Goal: Task Accomplishment & Management: Complete application form

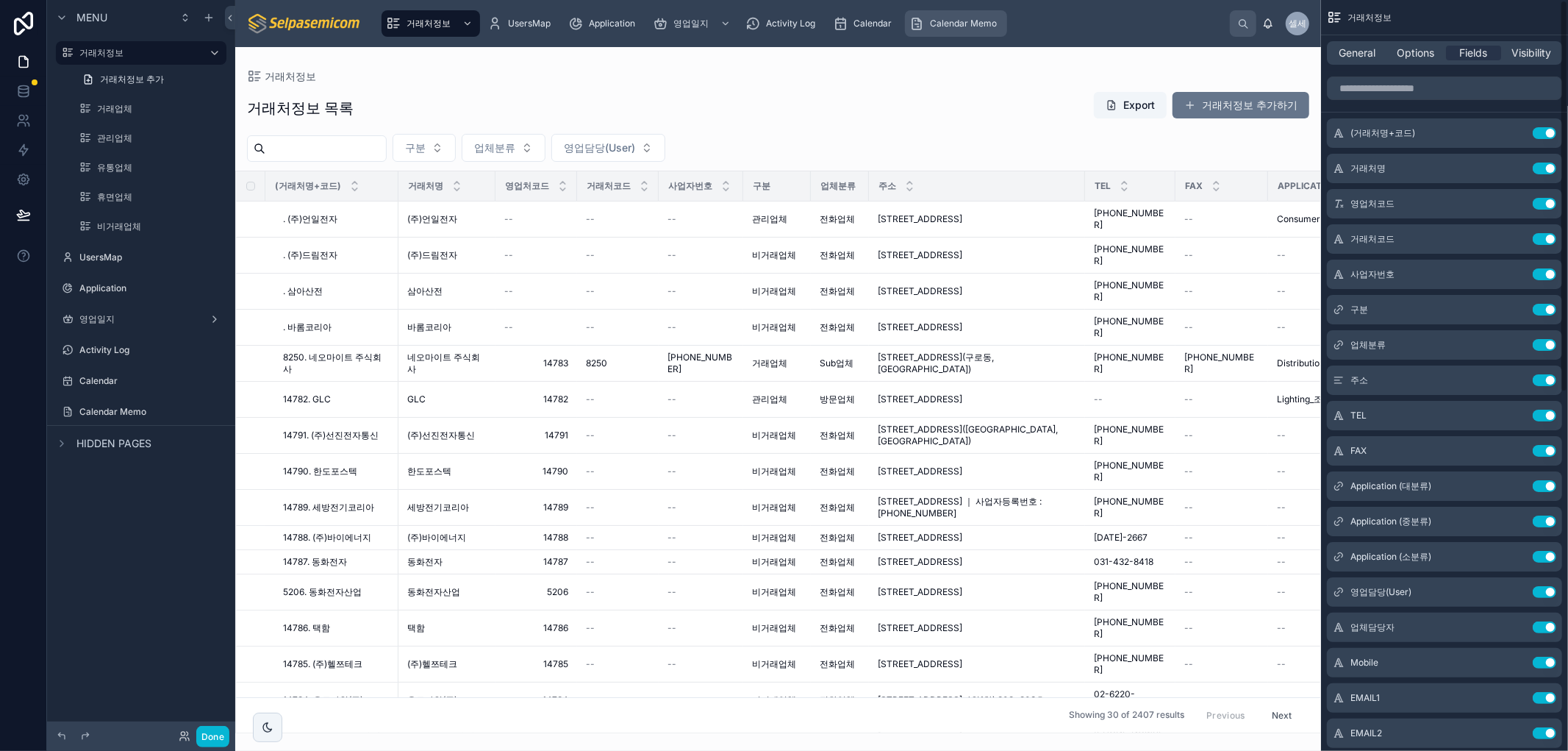
click at [983, 27] on span "Calendar Memo" at bounding box center [963, 23] width 67 height 12
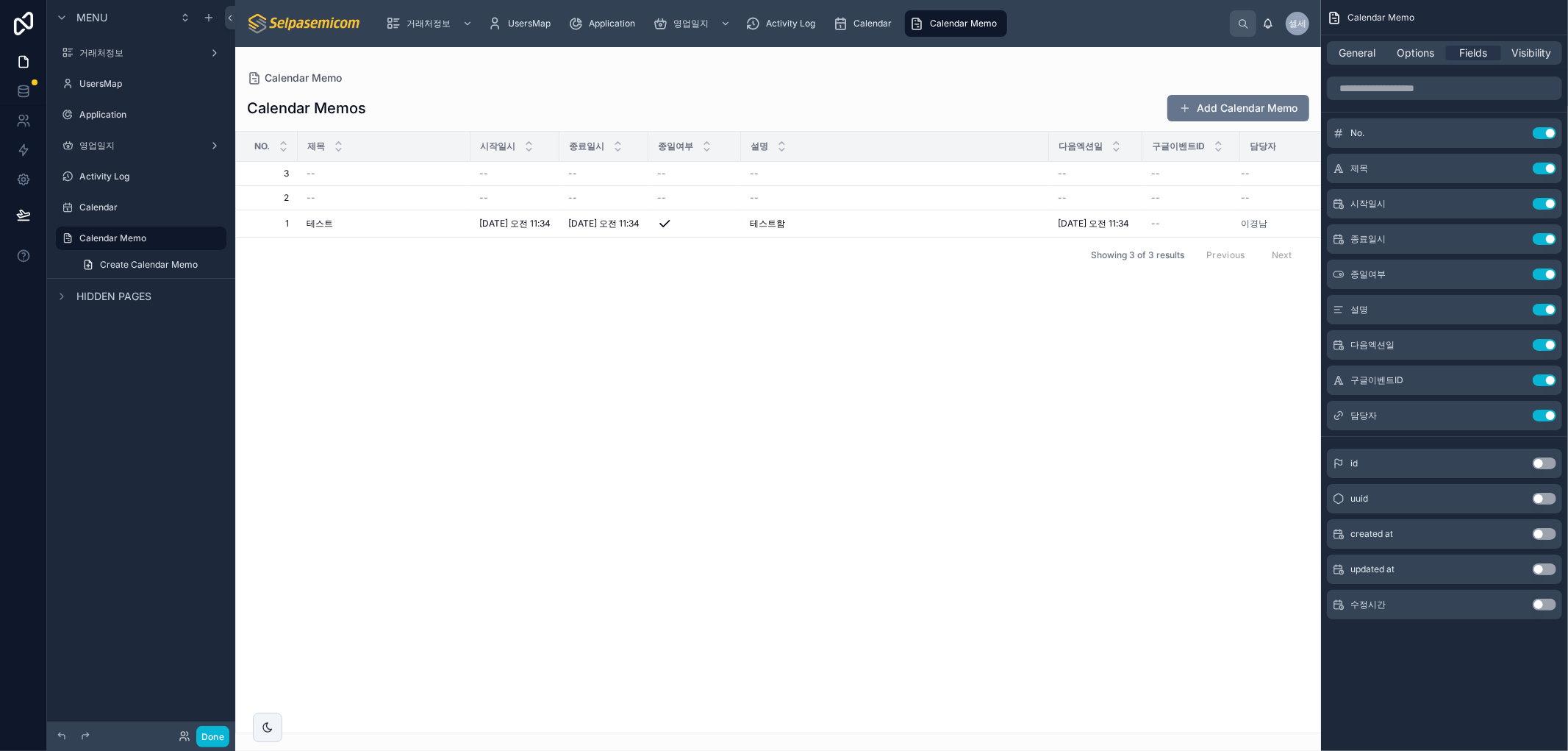
drag, startPoint x: 705, startPoint y: 548, endPoint x: 701, endPoint y: 537, distance: 11.7
click at [701, 537] on div at bounding box center [778, 399] width 1086 height 704
click at [806, 425] on div "No. 제목 시작일시 종료일시 종일여부 설명 다음엑션일 구글이벤트ID 담당자 3 3 -- -- -- -- -- -- -- -- 2 2 -- -…" at bounding box center [778, 432] width 1085 height 601
click at [870, 27] on span "Calendar" at bounding box center [872, 23] width 38 height 12
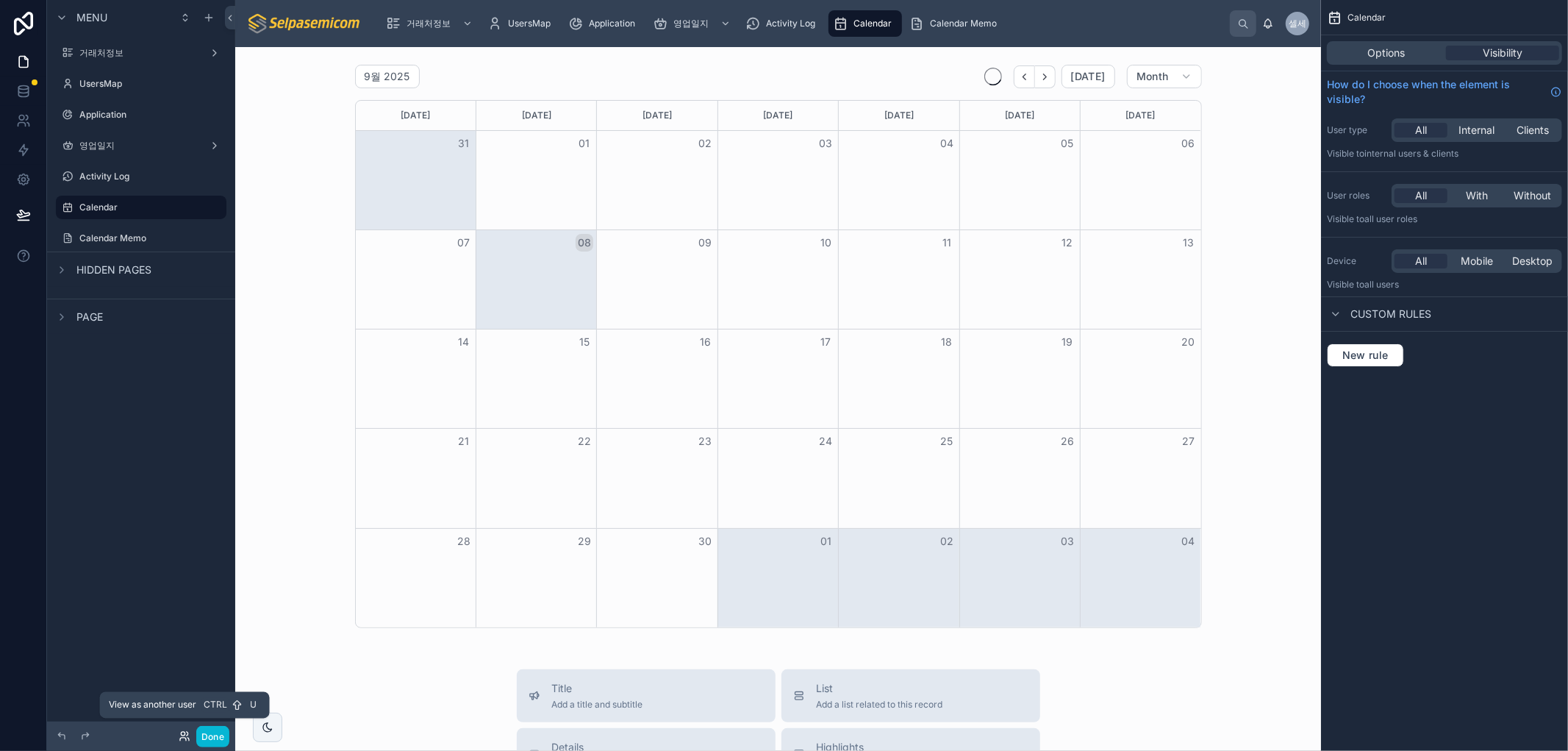
click at [181, 738] on icon at bounding box center [184, 736] width 12 height 12
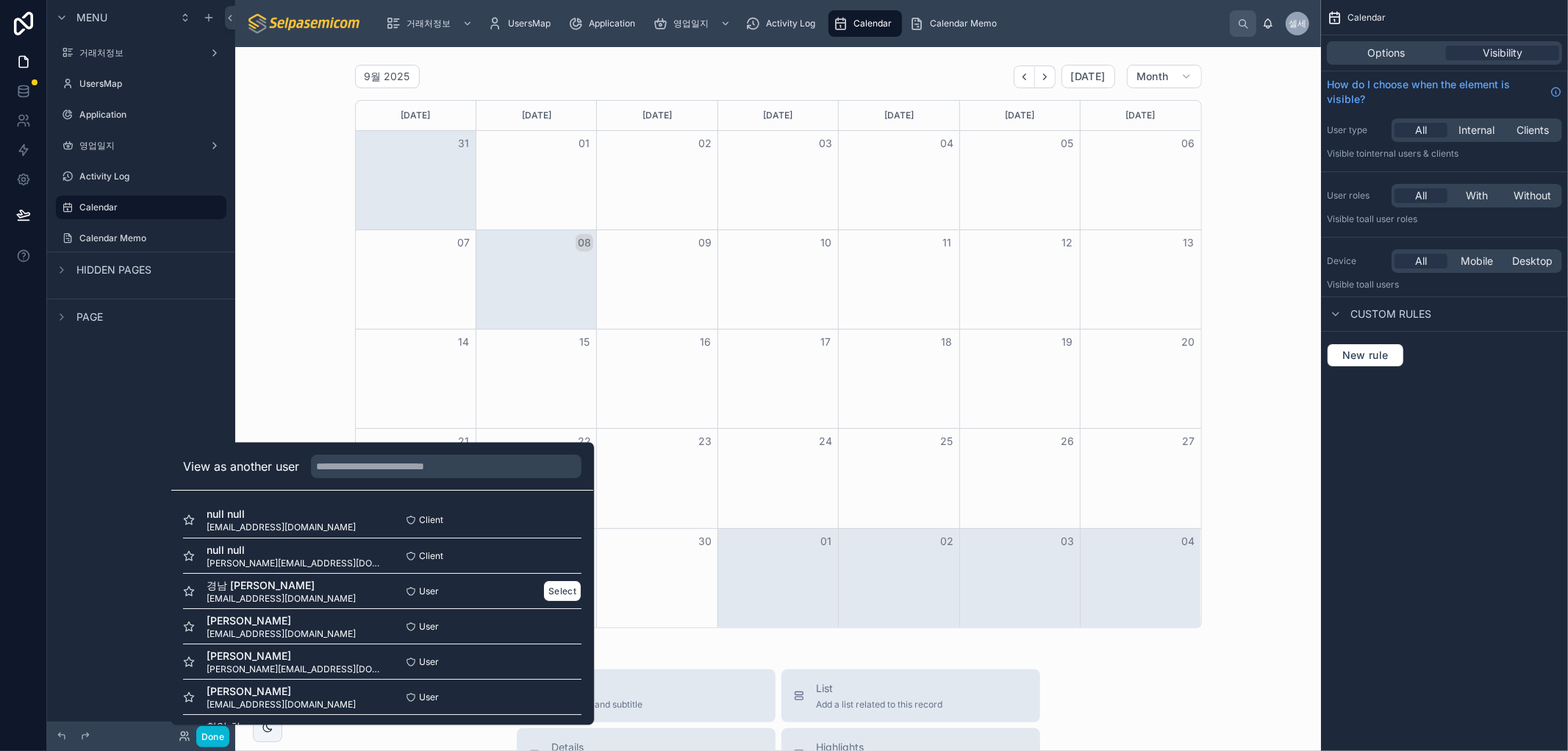
click at [253, 586] on span "경남 [PERSON_NAME]" at bounding box center [281, 585] width 149 height 15
click at [557, 597] on button "Select" at bounding box center [562, 591] width 38 height 21
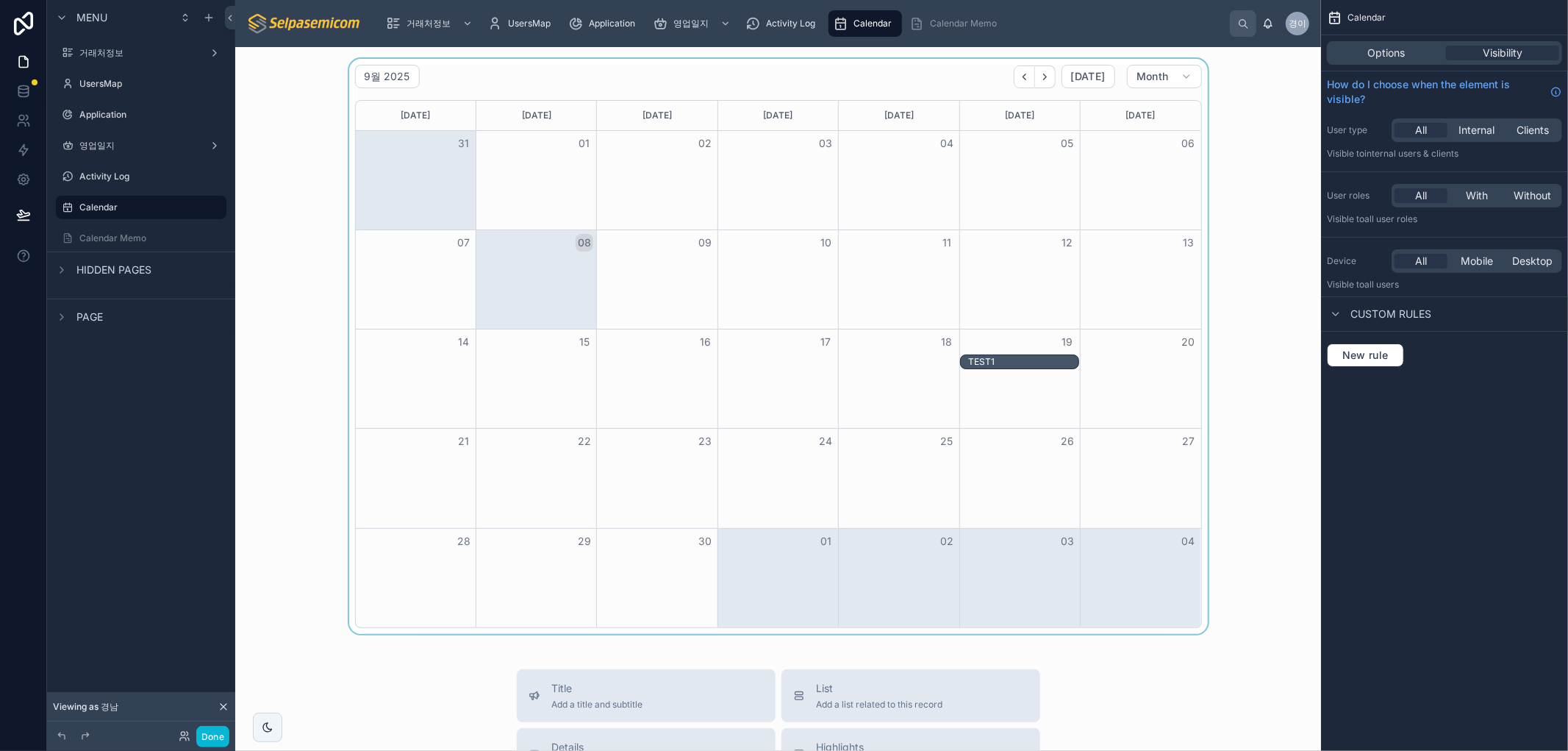
click at [1260, 209] on div at bounding box center [778, 346] width 1062 height 575
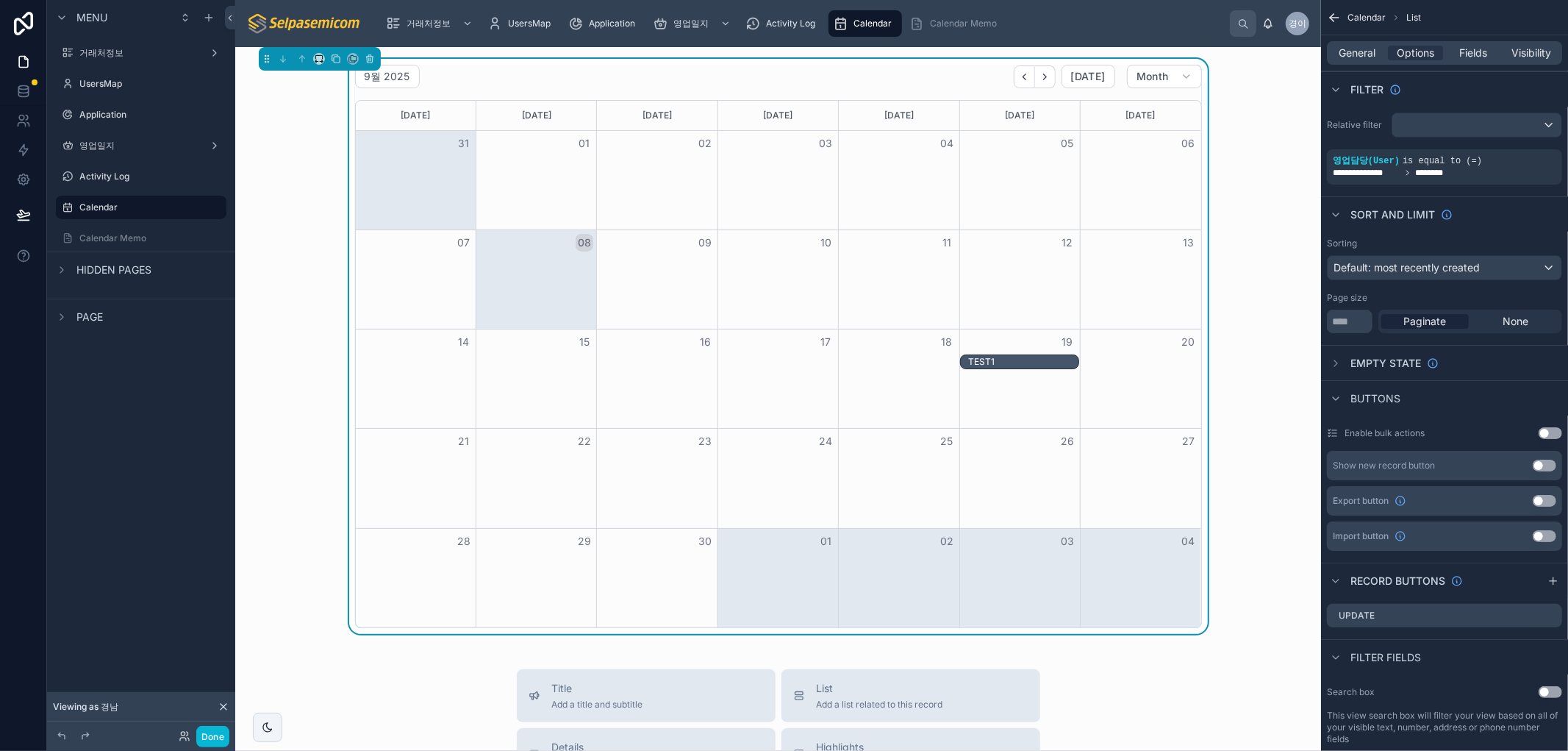
click at [1002, 364] on div "TEST1" at bounding box center [1023, 361] width 110 height 12
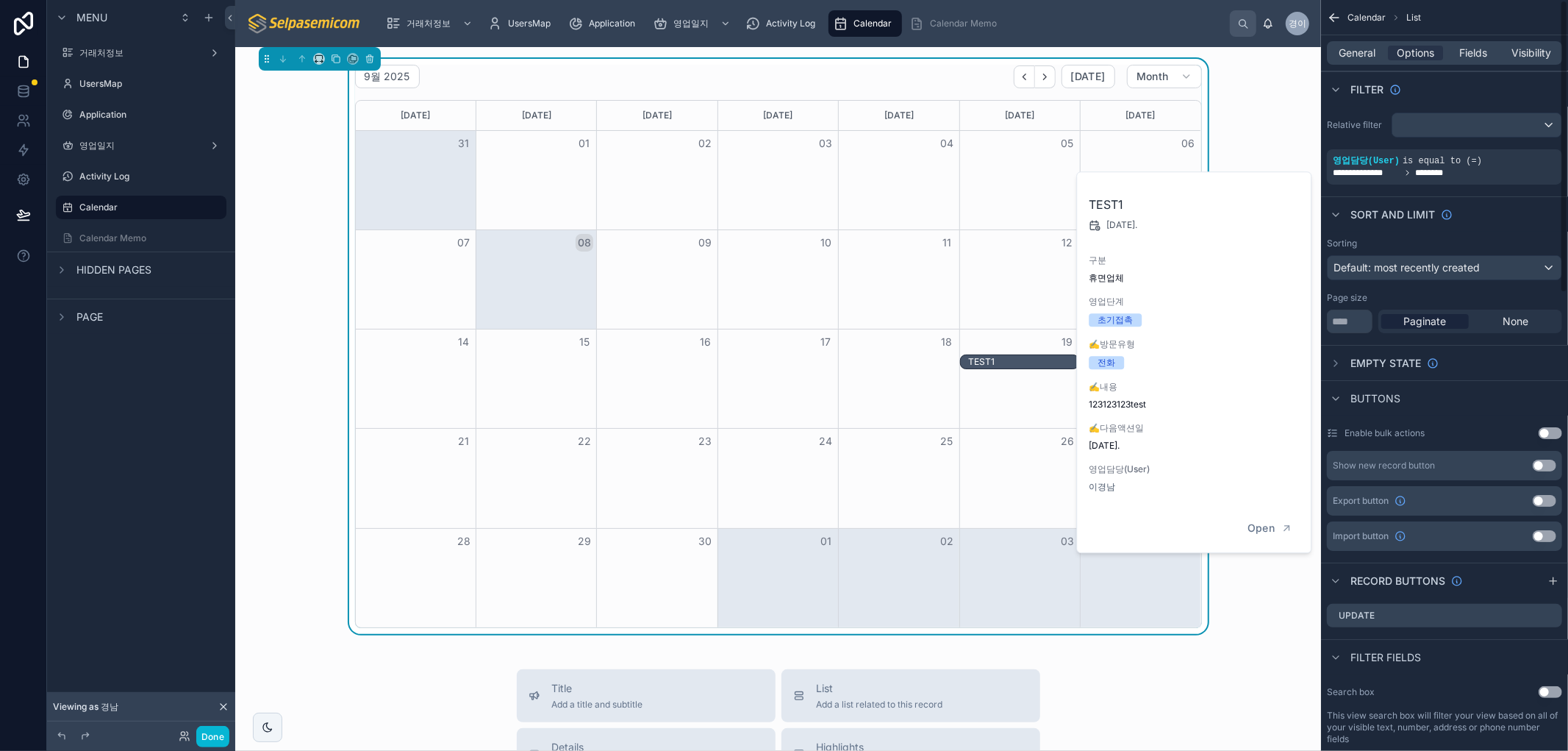
drag, startPoint x: 1260, startPoint y: 674, endPoint x: 1269, endPoint y: 681, distance: 11.4
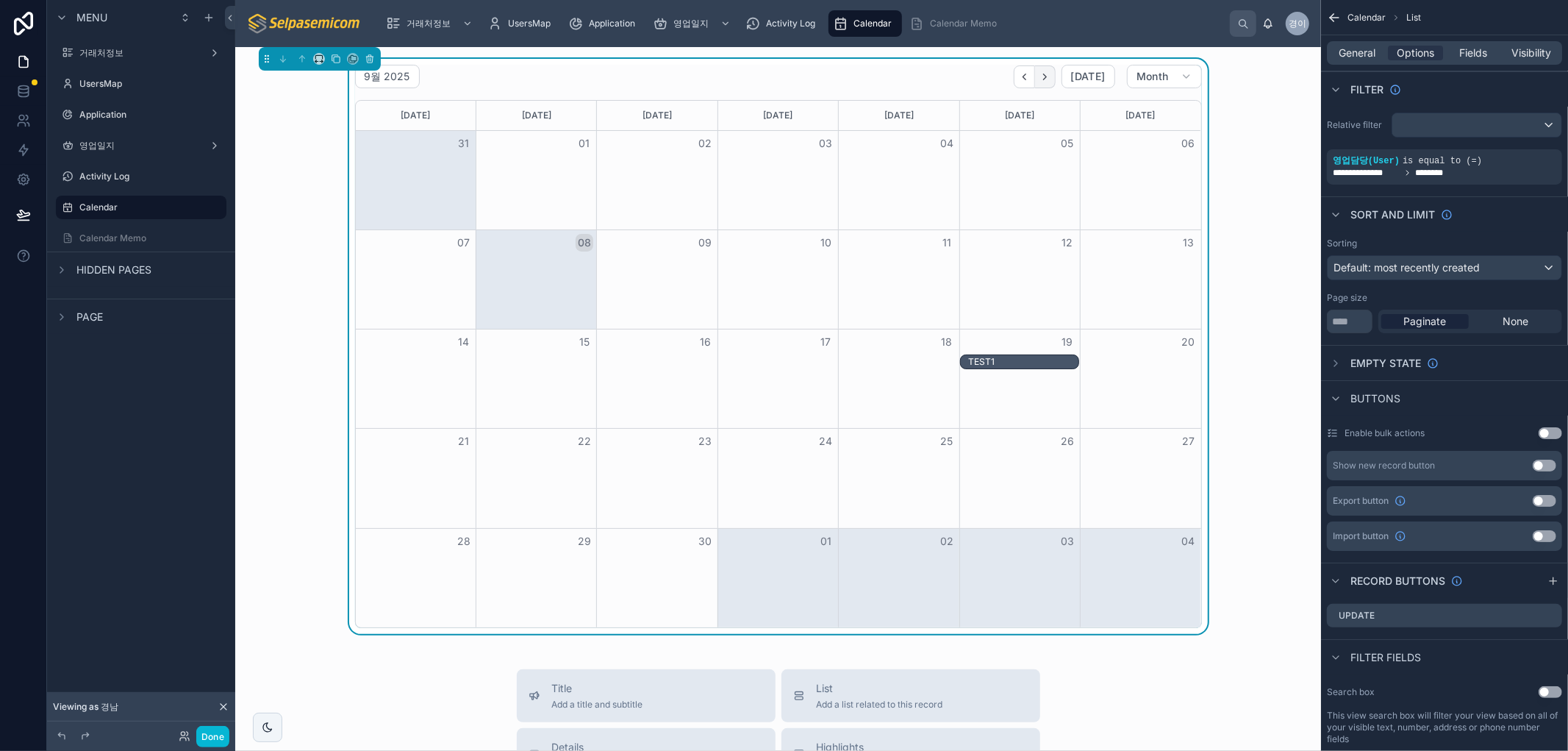
click at [1035, 82] on button "Next" at bounding box center [1046, 77] width 20 height 23
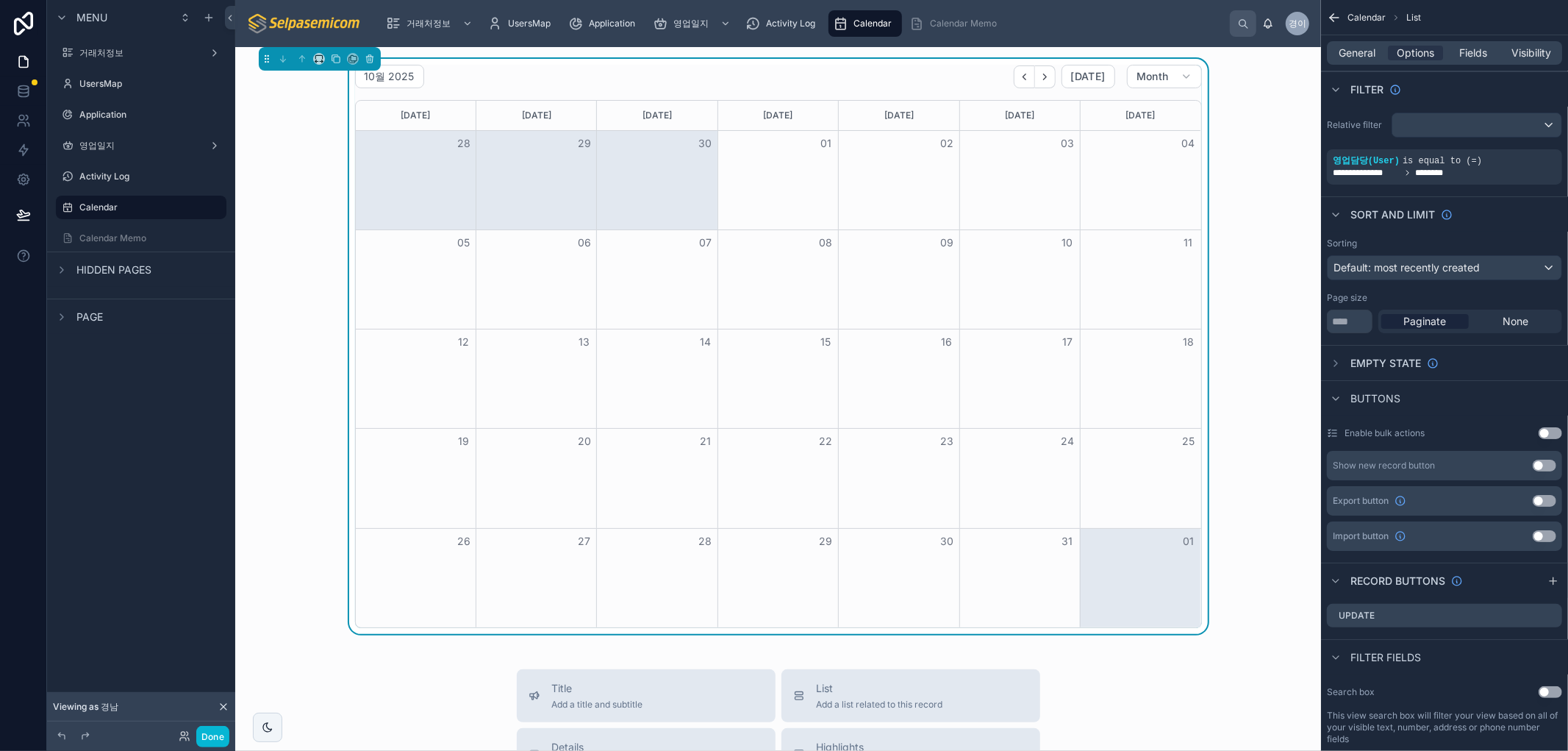
click at [1019, 75] on icon "Back" at bounding box center [1024, 77] width 11 height 11
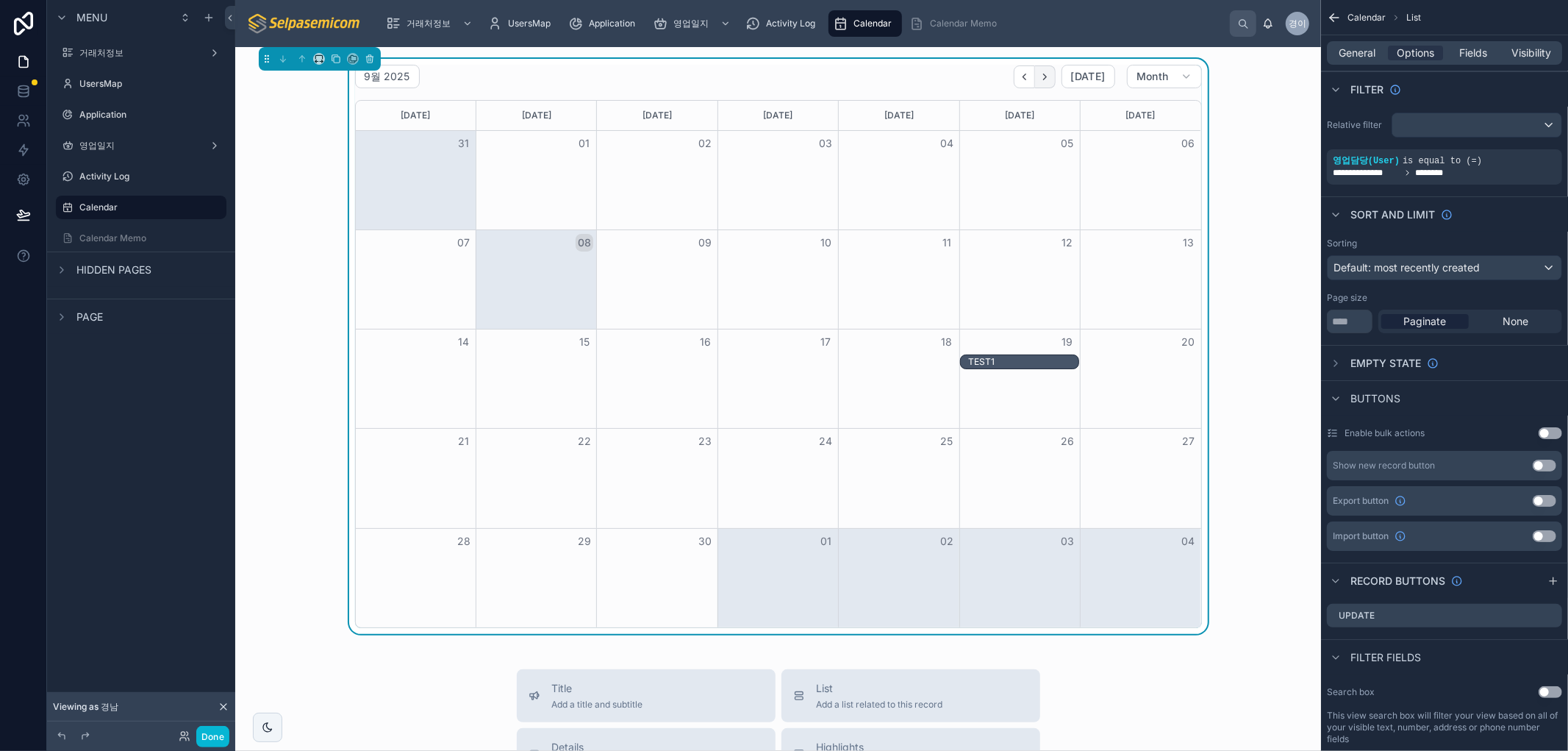
click at [1042, 79] on icon "Next" at bounding box center [1045, 77] width 11 height 11
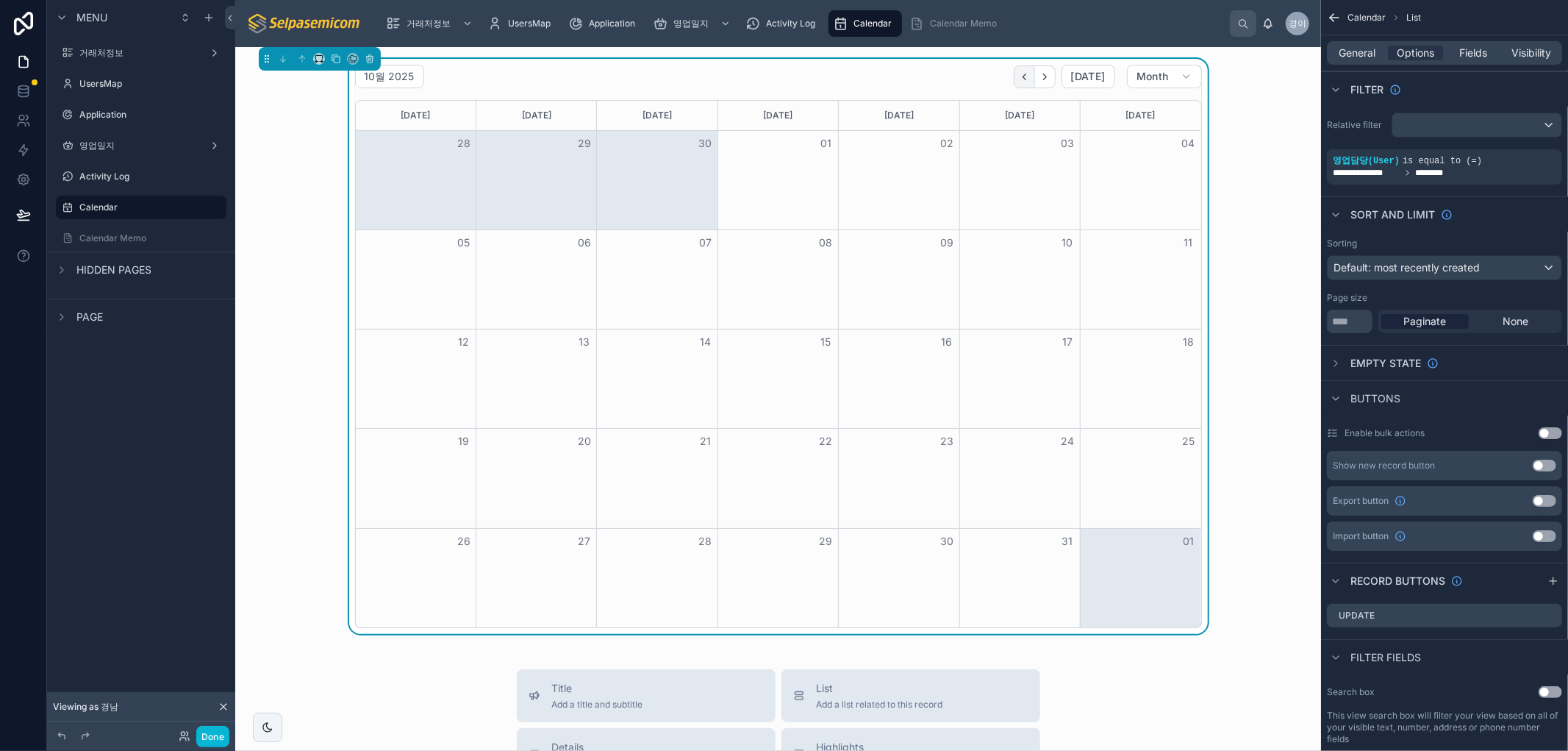
click at [1019, 77] on icon "Back" at bounding box center [1024, 77] width 11 height 11
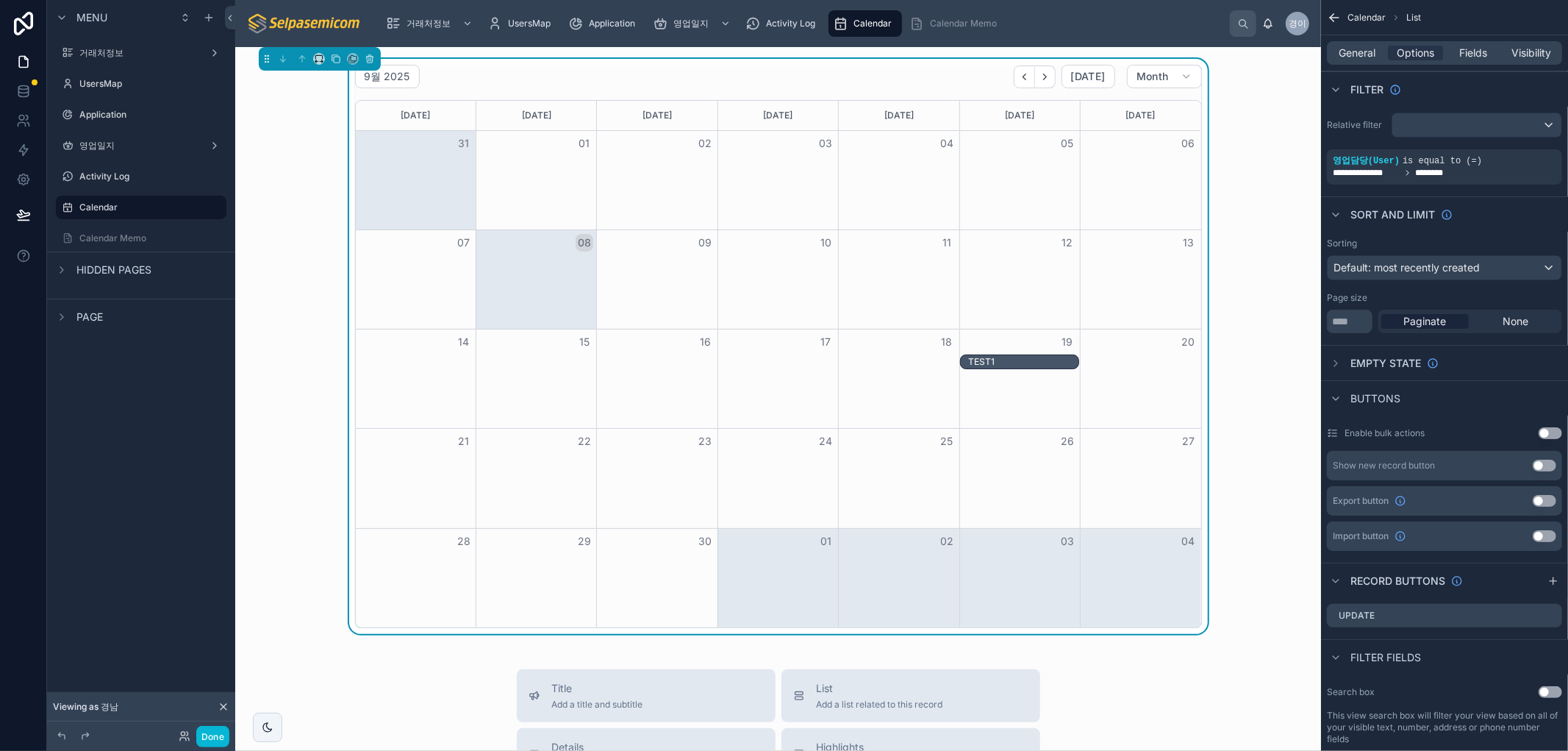
click at [1267, 197] on div "9월 2025 [DATE] Month [DATE] [DATE] [DATE] [DATE] [DATE] [DATE] [DATE] 31 01 02 …" at bounding box center [778, 346] width 1062 height 575
click at [1287, 429] on div "9월 2025 [DATE] Month [DATE] [DATE] [DATE] [DATE] [DATE] [DATE] [DATE] 31 01 02 …" at bounding box center [778, 346] width 1062 height 575
click at [798, 30] on div "Activity Log" at bounding box center [783, 23] width 76 height 23
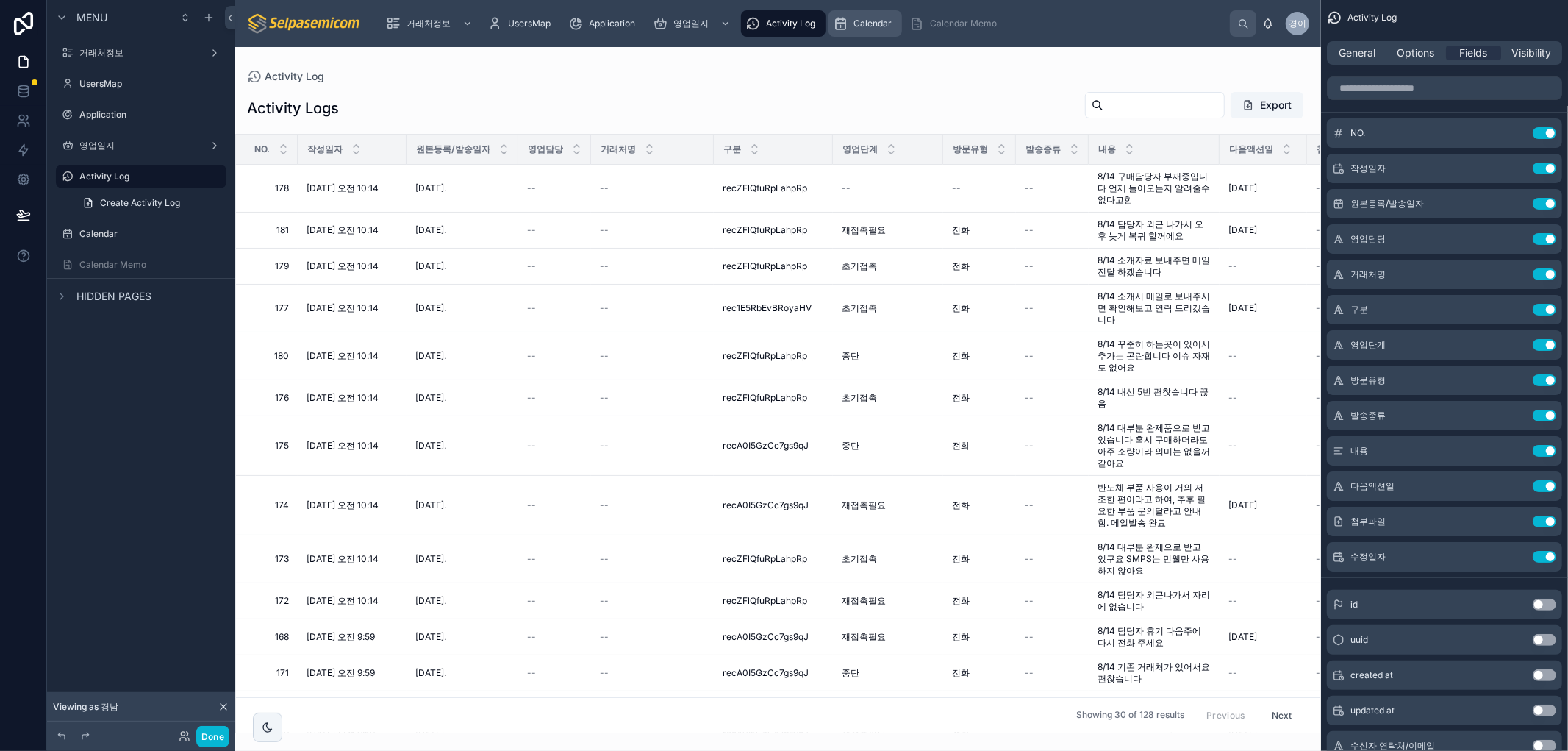
click at [865, 20] on span "Calendar" at bounding box center [872, 23] width 38 height 12
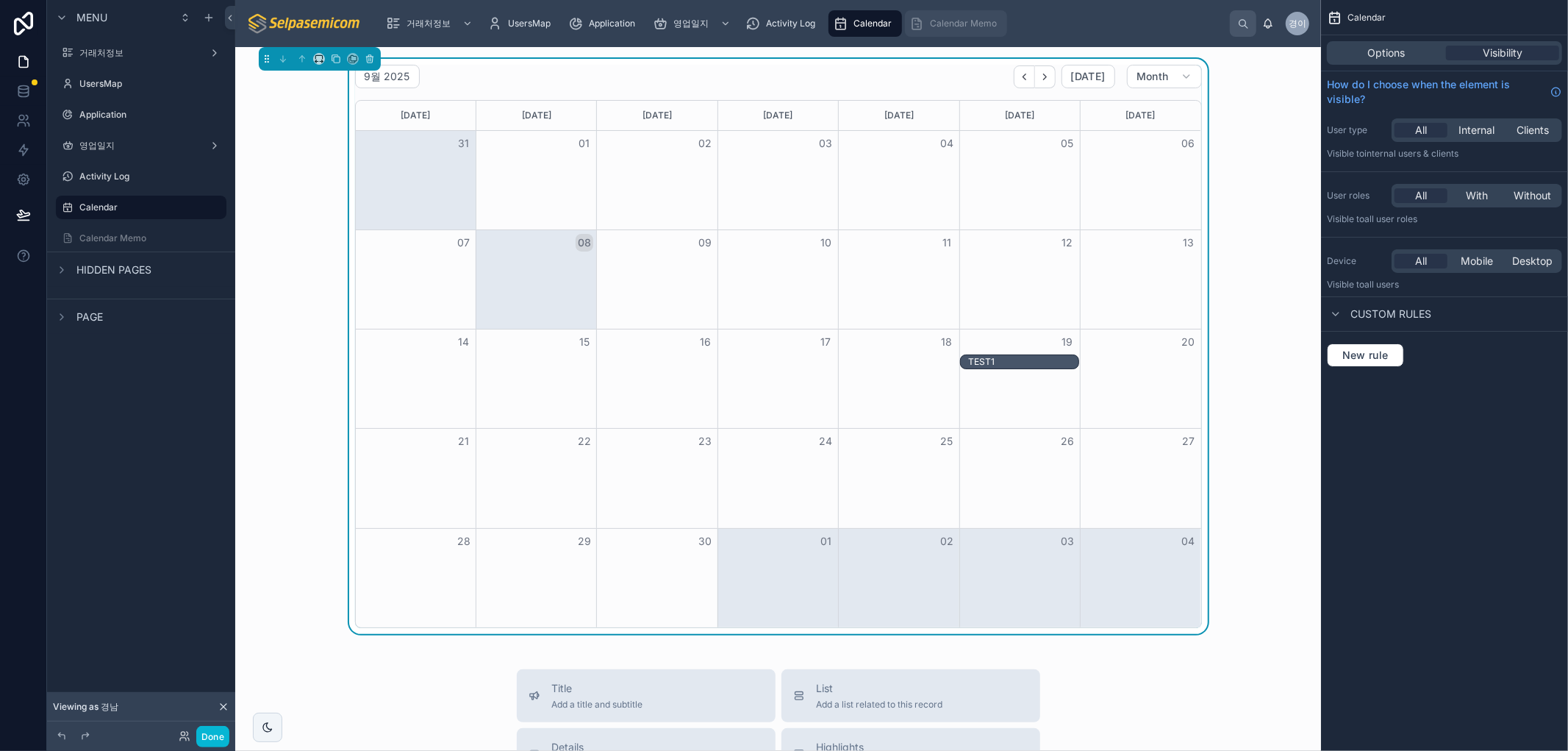
click at [962, 18] on span "Calendar Memo" at bounding box center [963, 23] width 67 height 12
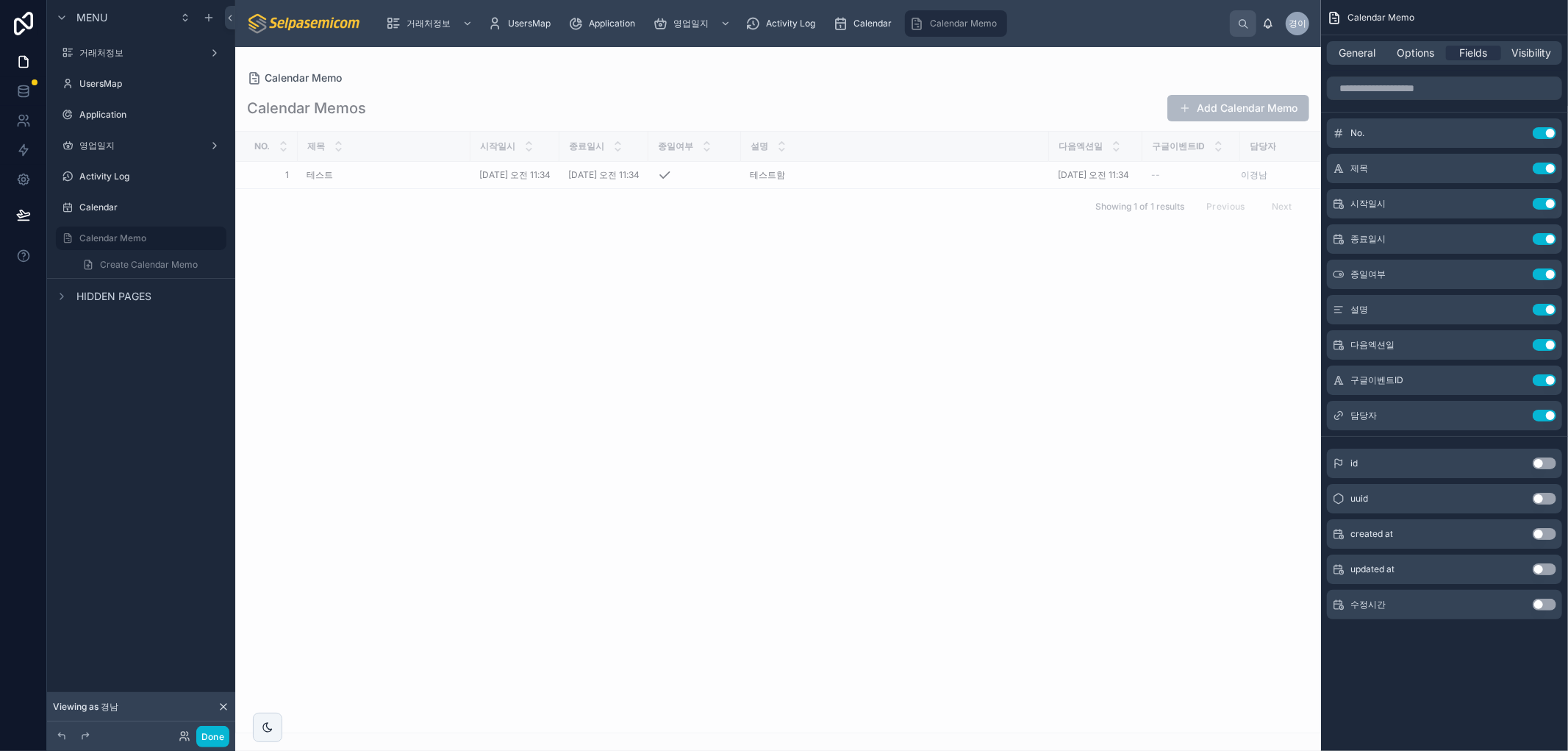
click at [863, 336] on div at bounding box center [778, 399] width 1086 height 704
click at [1228, 115] on button "Add Calendar Memo" at bounding box center [1238, 108] width 142 height 27
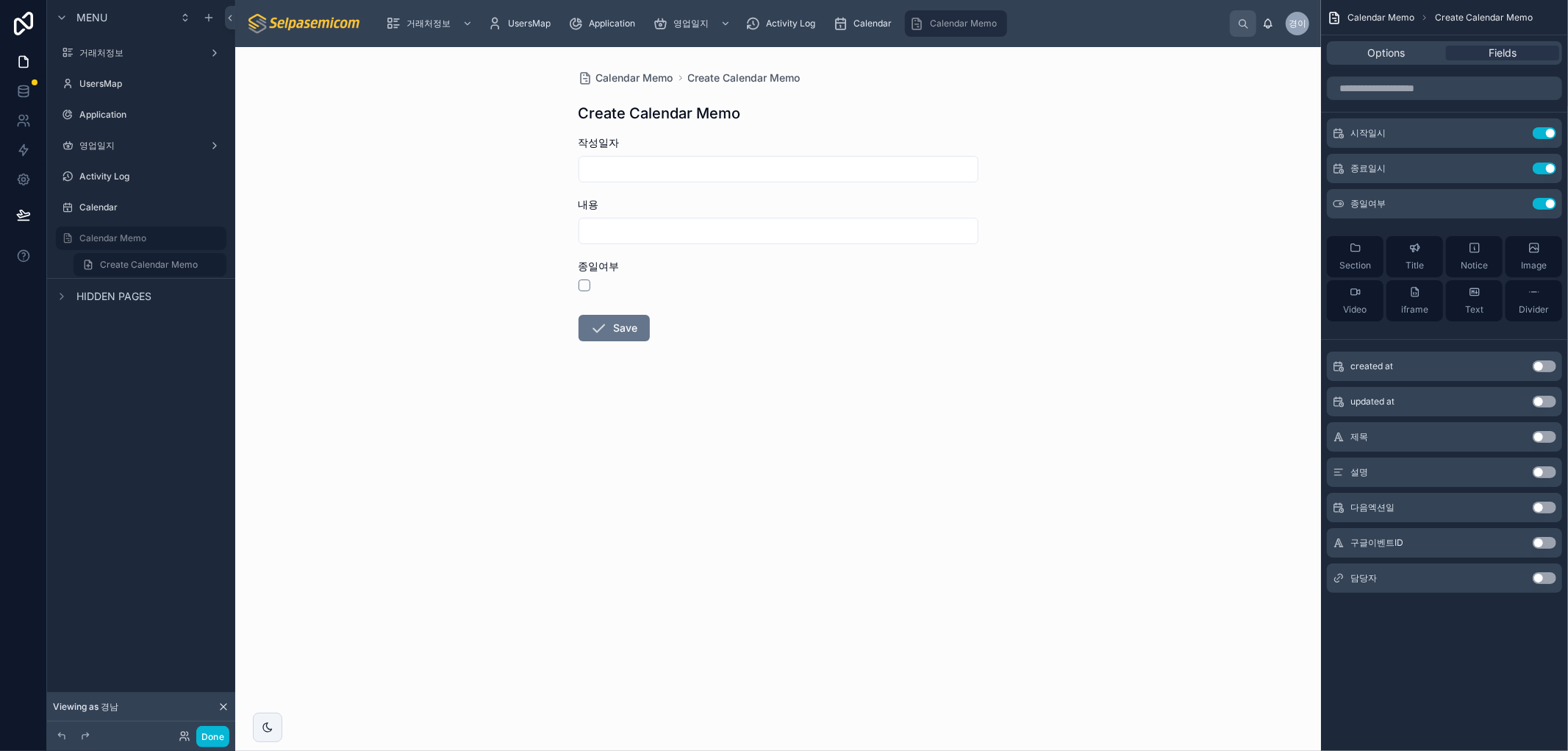
click at [1538, 434] on button "Use setting" at bounding box center [1545, 437] width 23 height 12
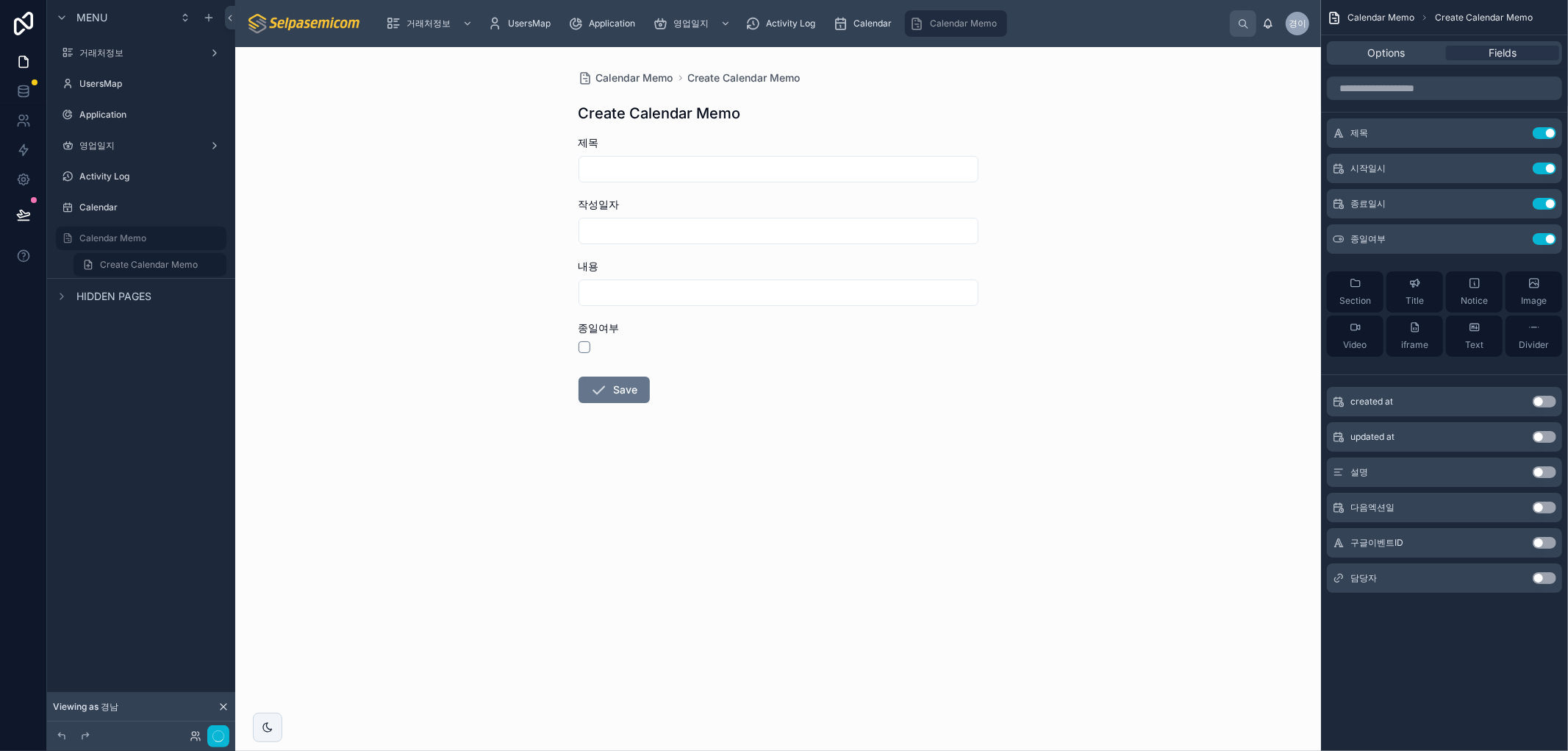
click at [1546, 474] on button "Use setting" at bounding box center [1545, 472] width 23 height 12
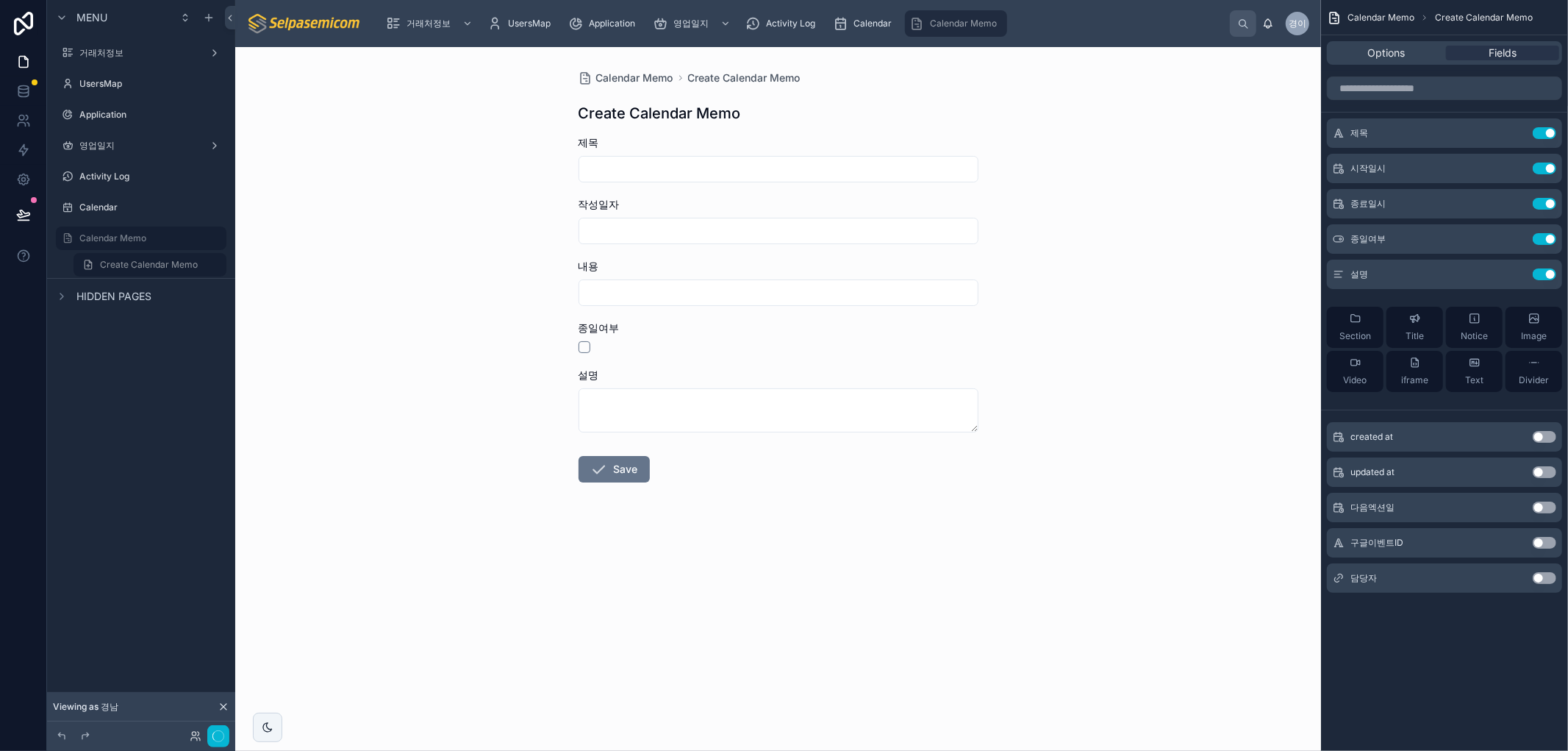
click at [1538, 505] on button "Use setting" at bounding box center [1545, 507] width 23 height 12
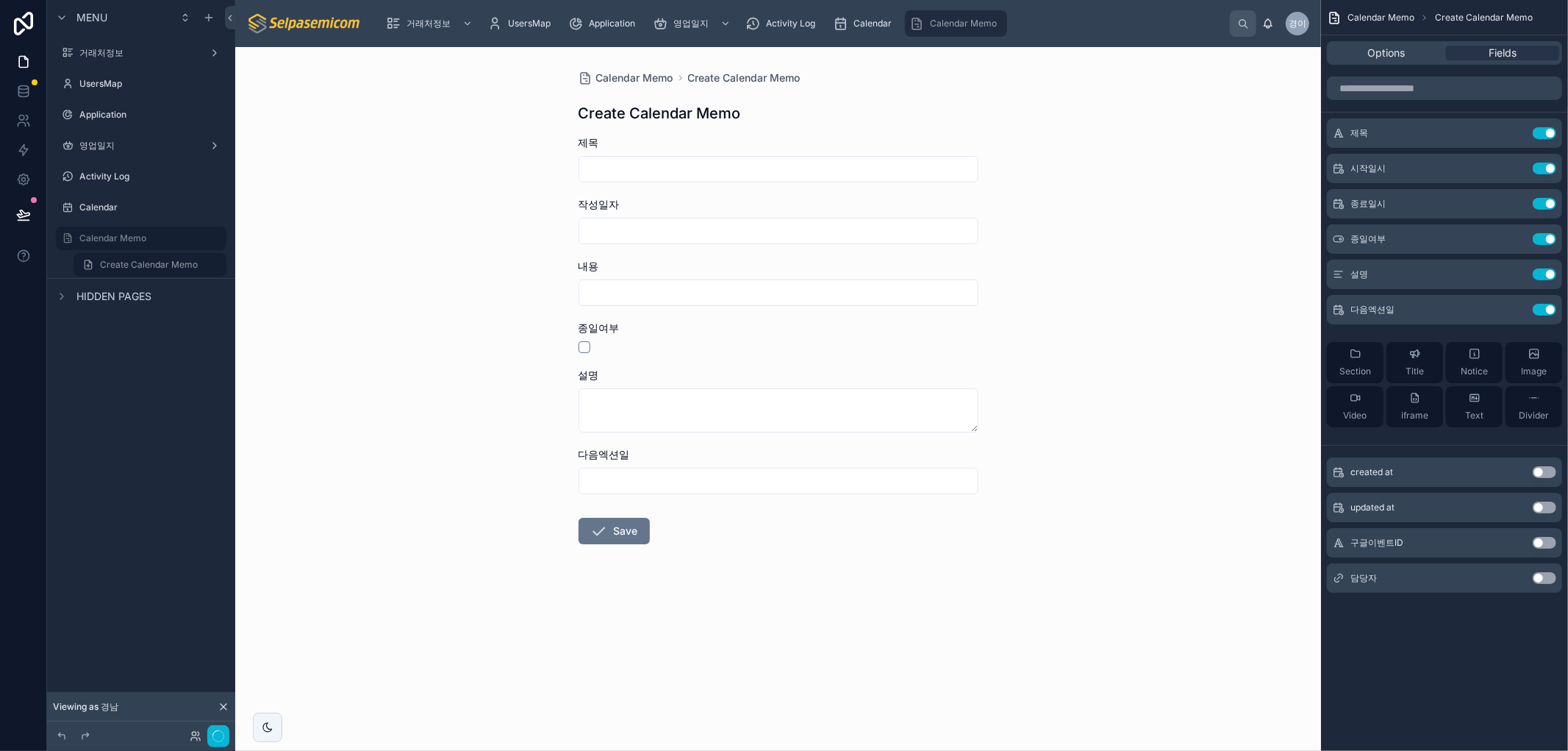
click at [1541, 577] on button "Use setting" at bounding box center [1545, 577] width 23 height 12
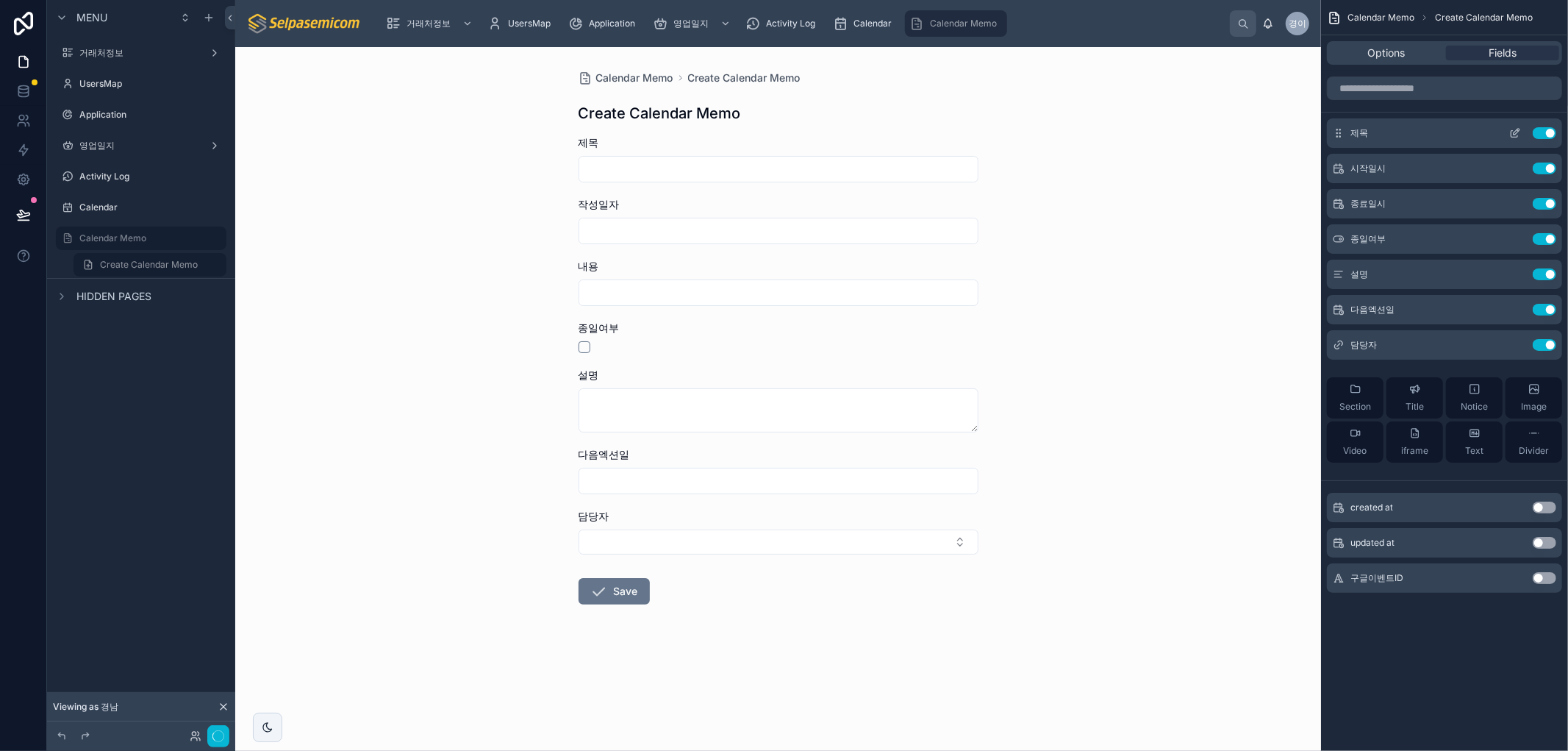
click at [1510, 133] on icon "scrollable content" at bounding box center [1515, 133] width 12 height 12
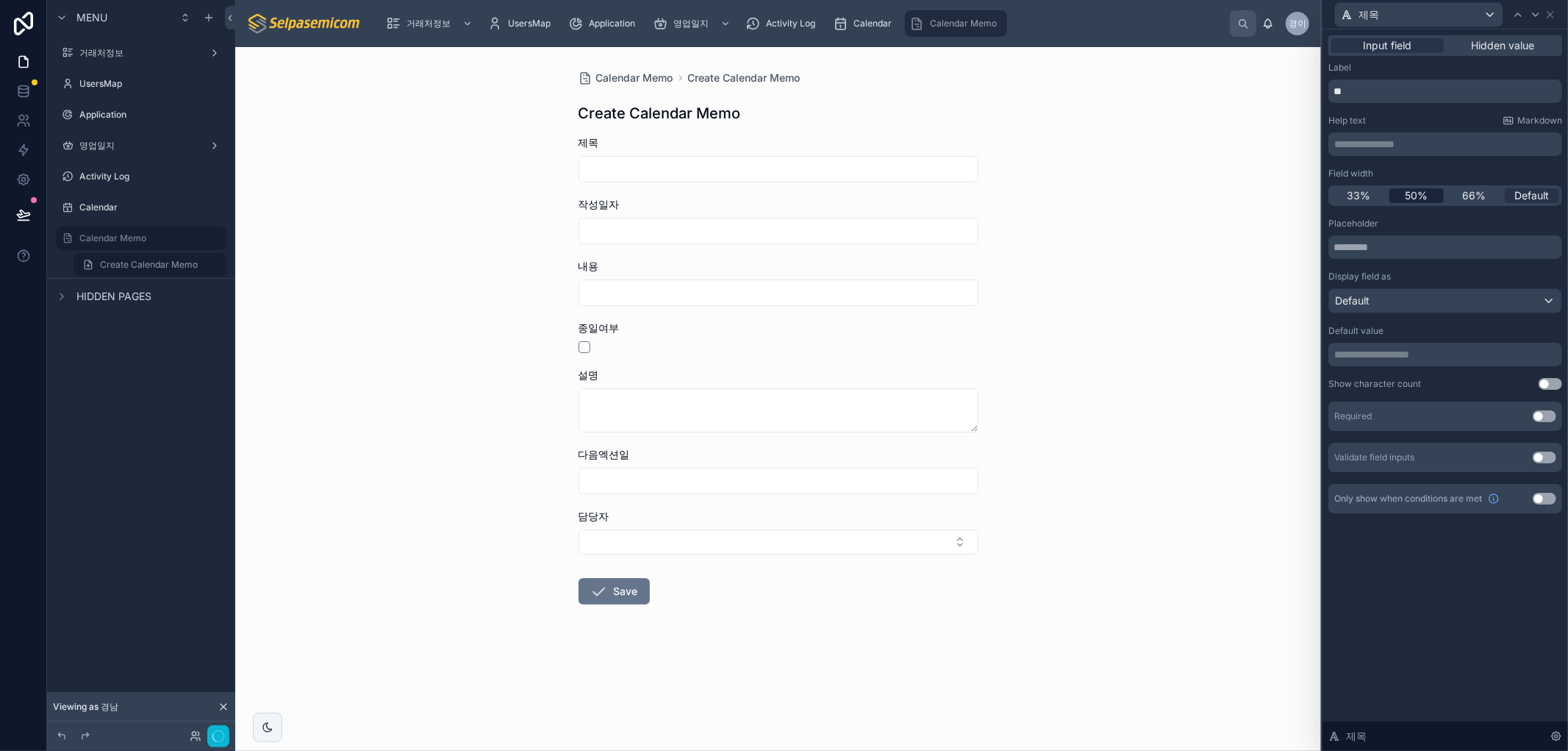
click at [1423, 195] on span "50%" at bounding box center [1416, 196] width 23 height 15
click at [1554, 15] on icon at bounding box center [1550, 14] width 12 height 12
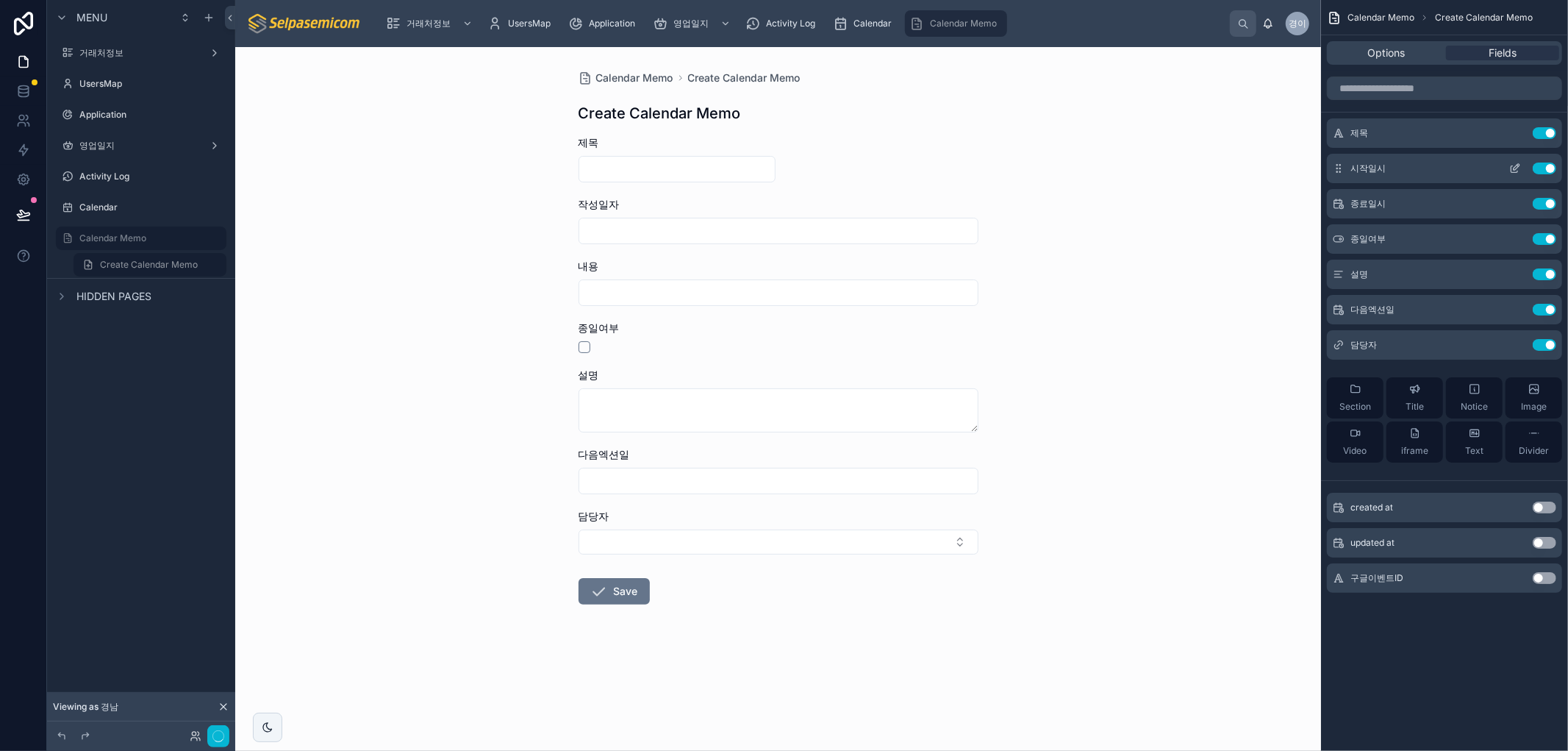
click at [1354, 173] on span "시작일시" at bounding box center [1368, 168] width 35 height 12
click at [1516, 171] on icon "scrollable content" at bounding box center [1515, 168] width 12 height 12
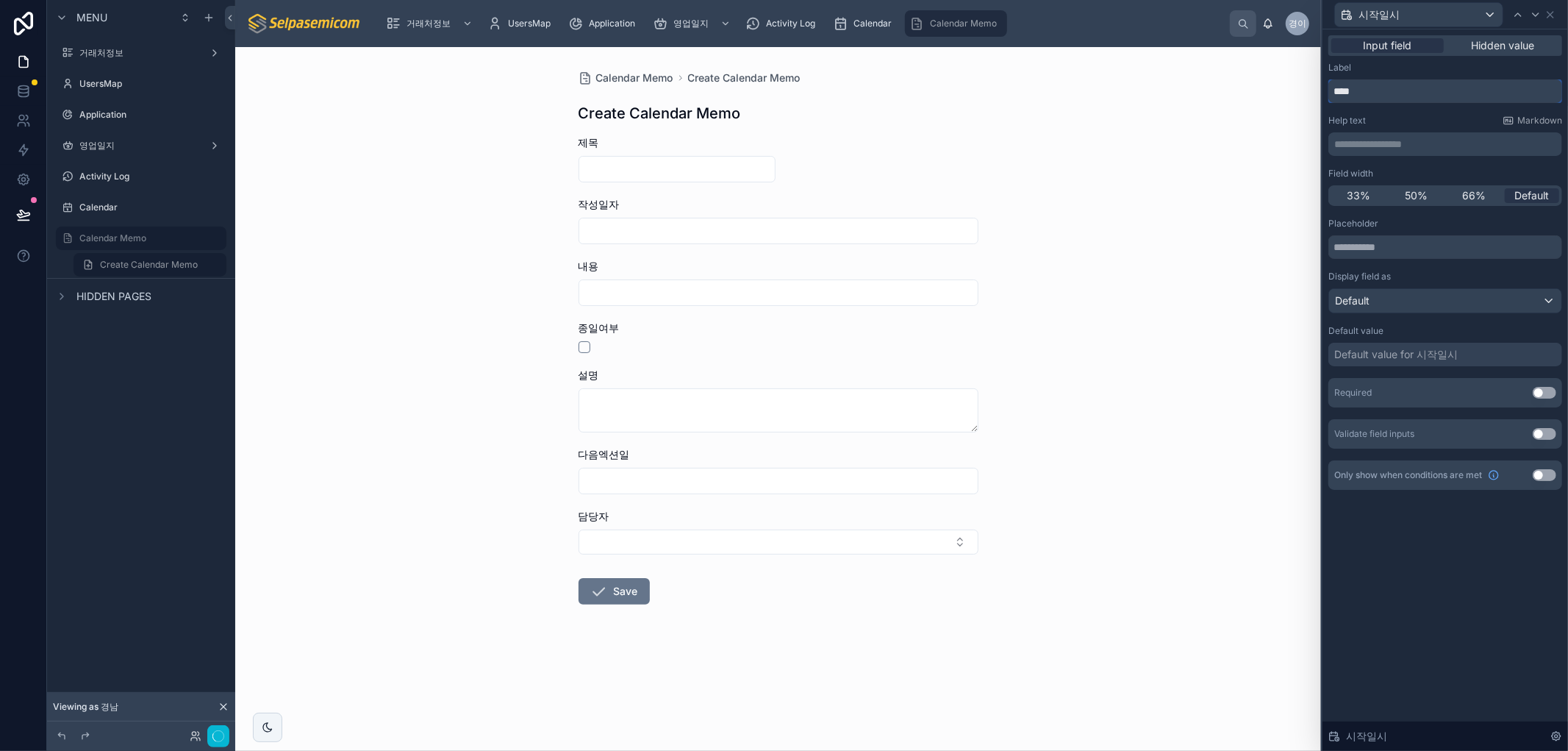
click at [1236, 78] on div "**********" at bounding box center [784, 376] width 1568 height 751
type input "*"
type input "****"
click at [1493, 606] on div "**********" at bounding box center [1445, 390] width 246 height 721
click at [1406, 191] on span "50%" at bounding box center [1416, 196] width 23 height 15
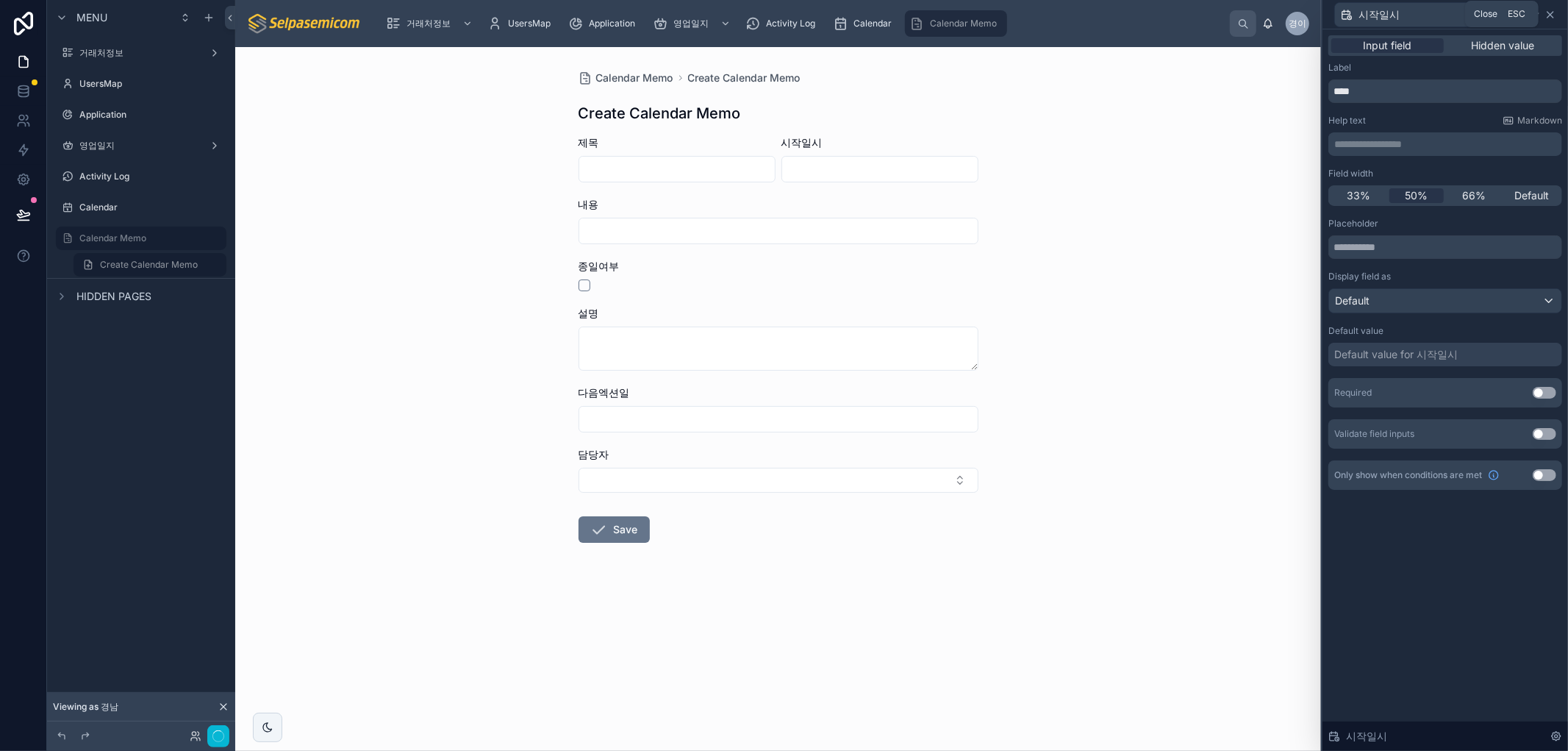
click at [1552, 16] on icon at bounding box center [1550, 14] width 12 height 12
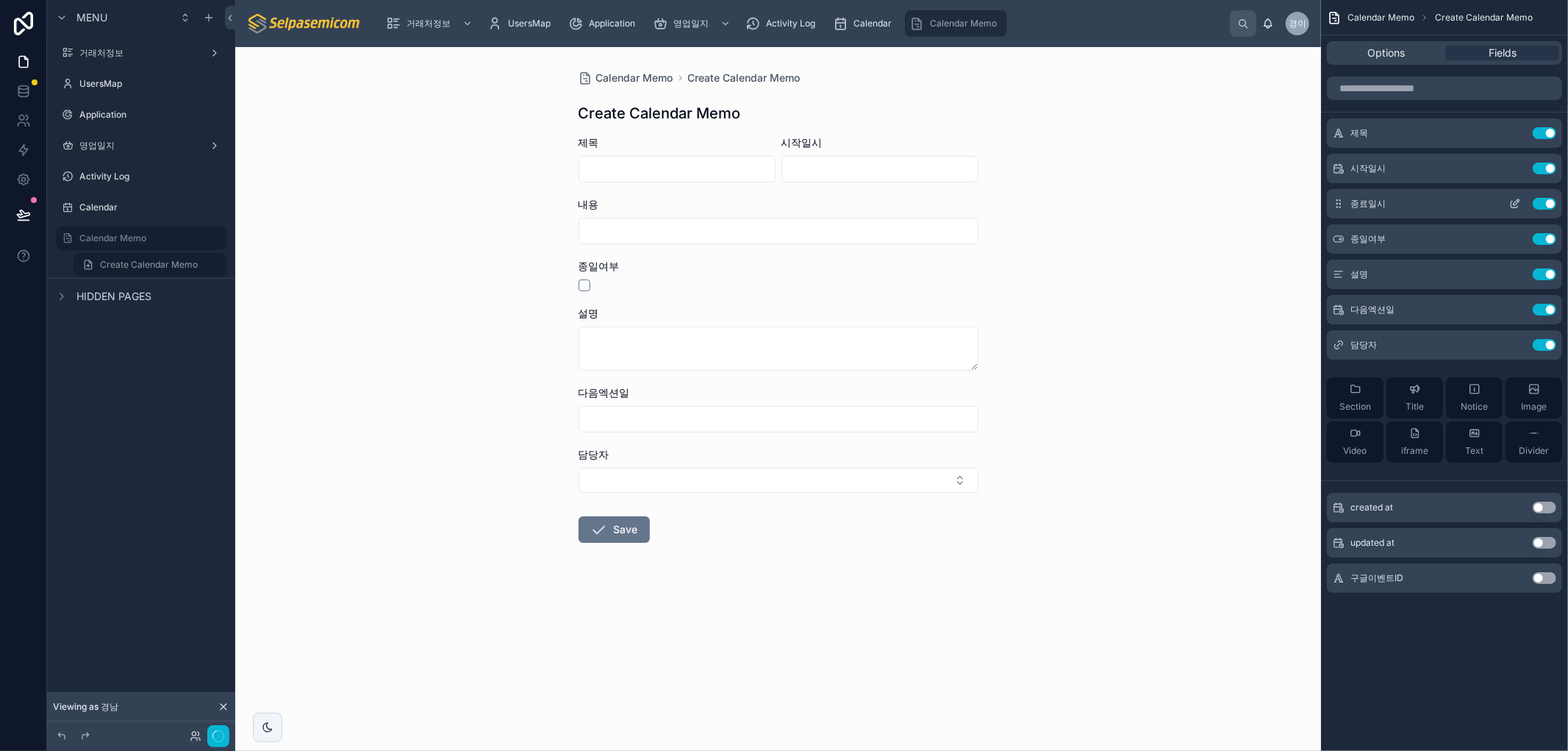
click at [1514, 203] on icon "scrollable content" at bounding box center [1517, 203] width 6 height 6
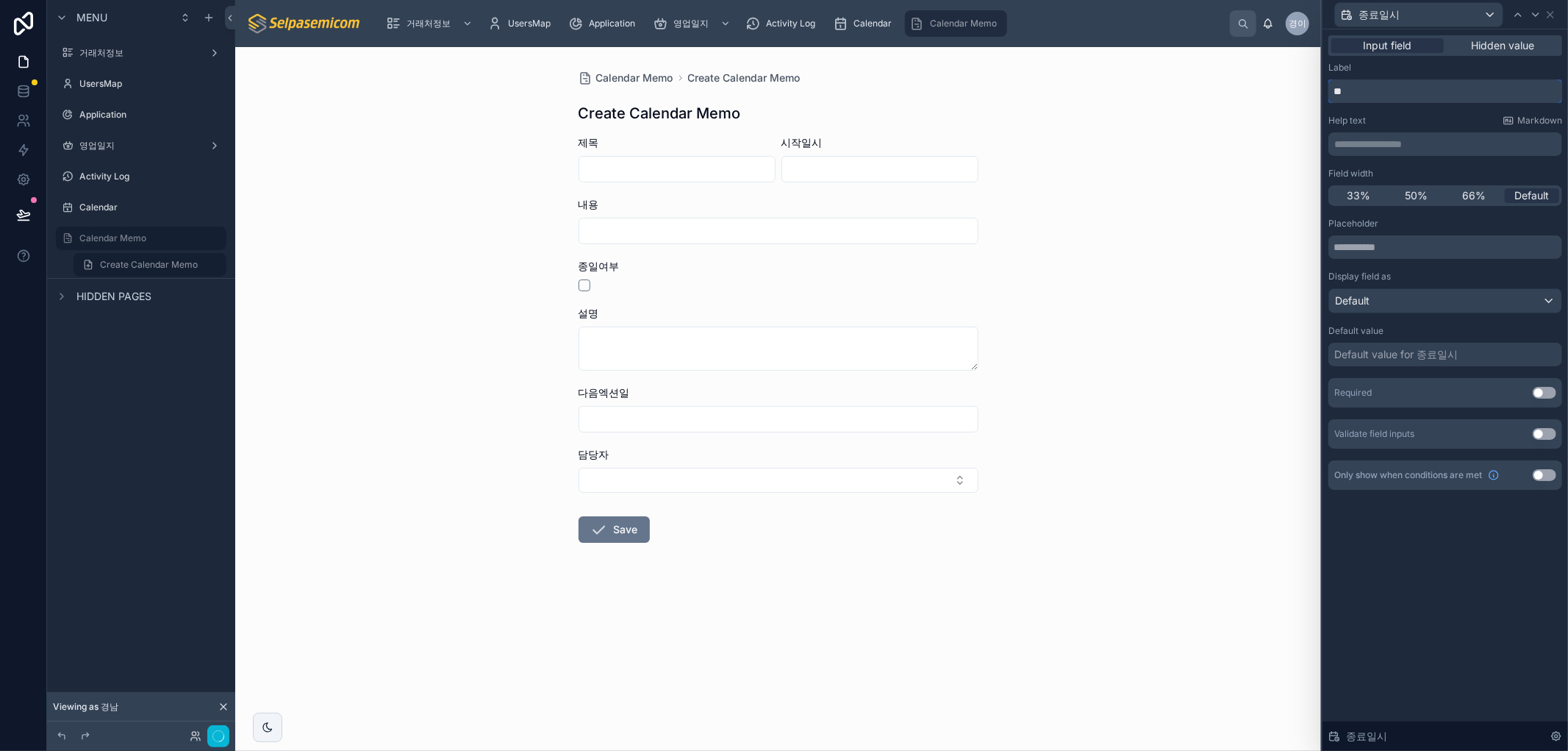
drag, startPoint x: 1356, startPoint y: 90, endPoint x: 1295, endPoint y: 89, distance: 61.0
click at [1295, 89] on div "**********" at bounding box center [784, 376] width 1568 height 751
type input "*"
type input "****"
click at [1416, 193] on span "50%" at bounding box center [1416, 196] width 23 height 15
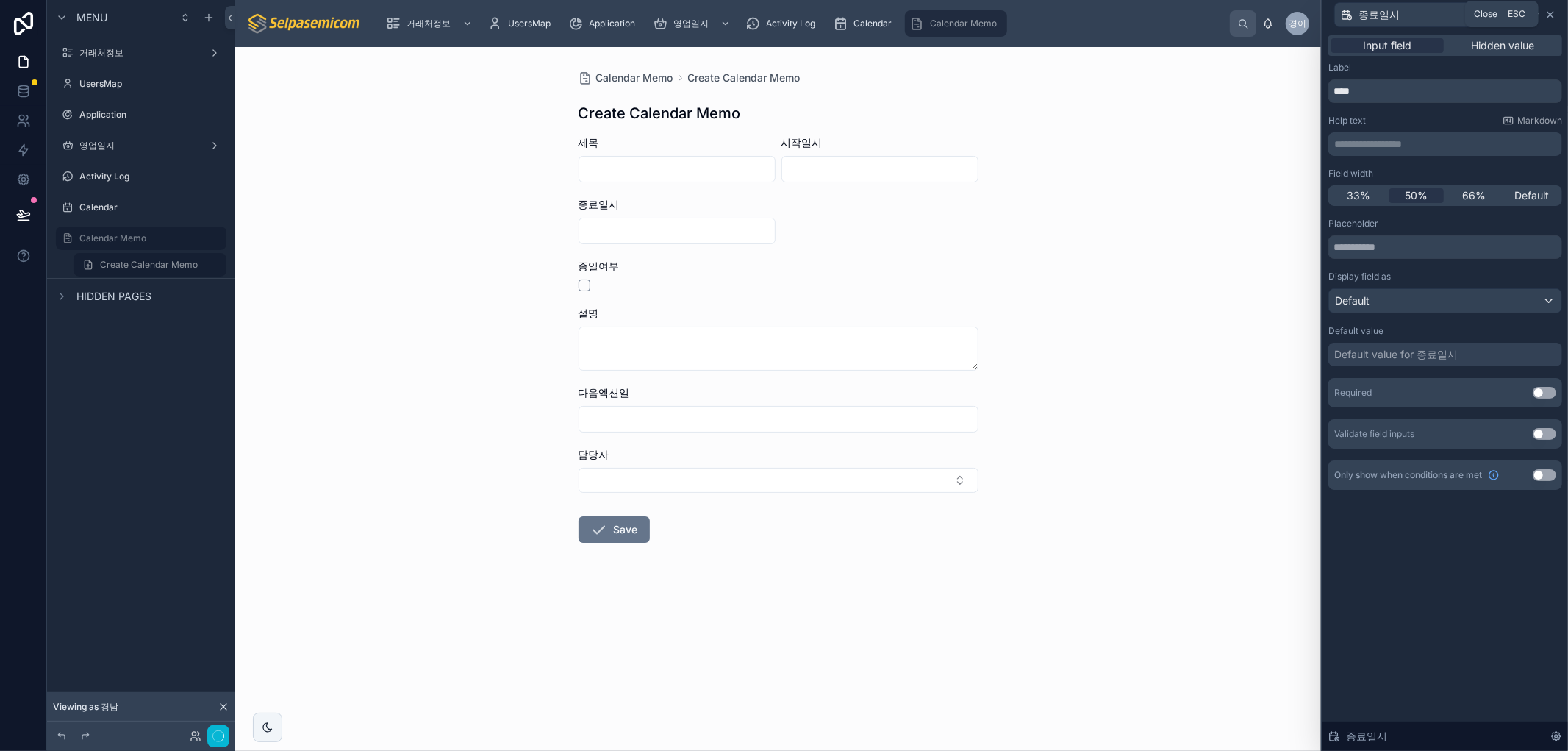
click at [1548, 16] on icon at bounding box center [1550, 14] width 12 height 12
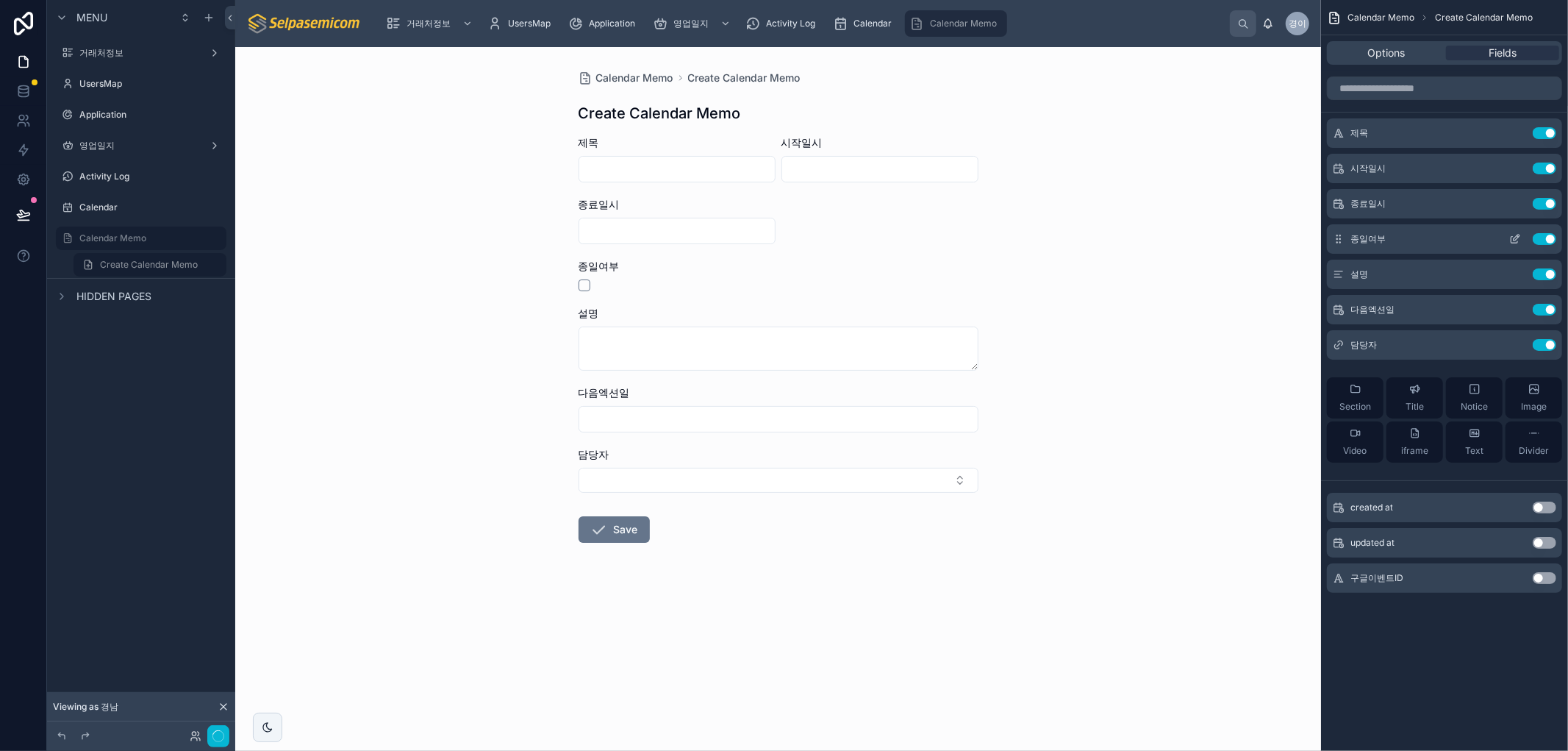
click at [1512, 239] on icon "scrollable content" at bounding box center [1515, 240] width 6 height 6
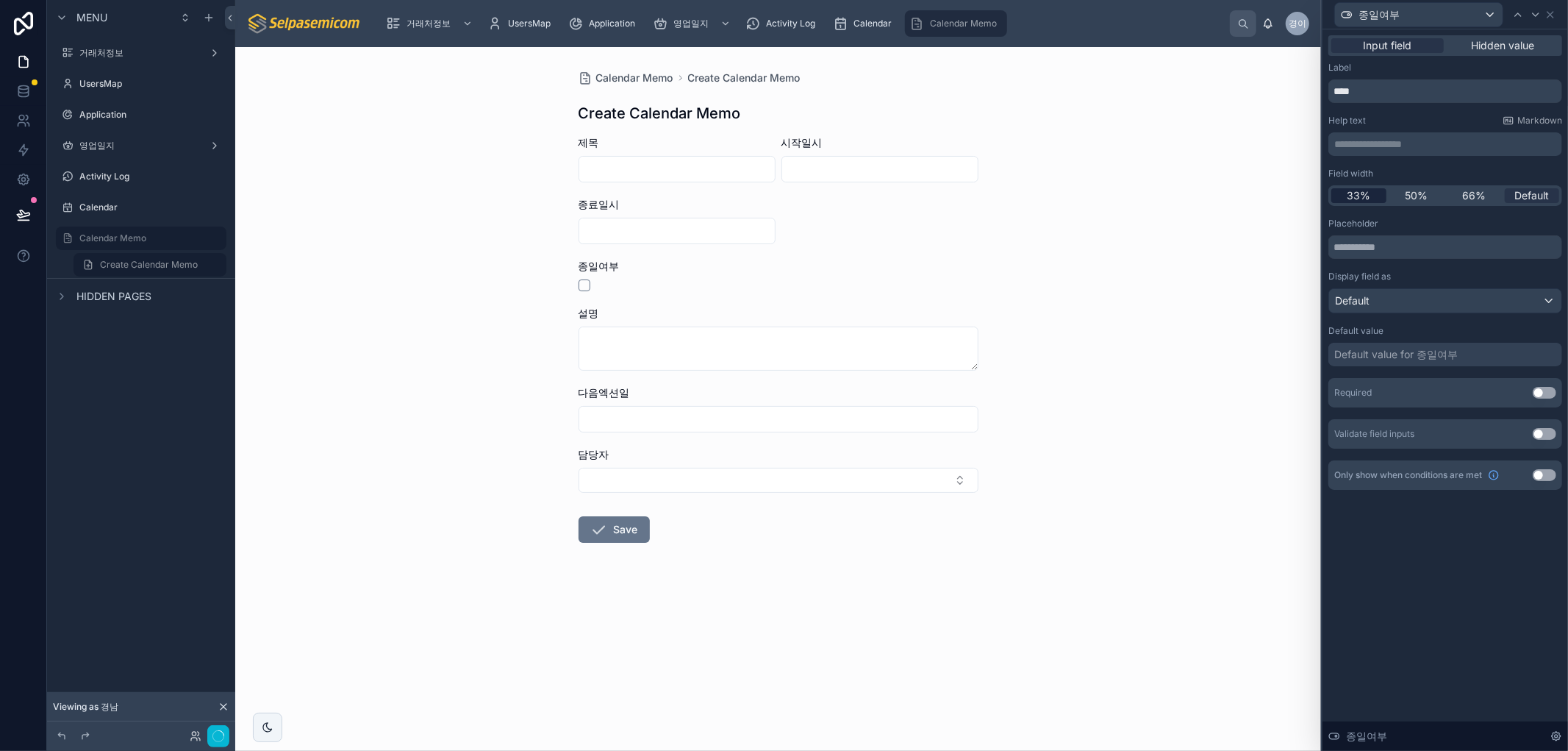
click at [1357, 196] on span "33%" at bounding box center [1358, 196] width 23 height 15
click at [1552, 13] on icon at bounding box center [1550, 14] width 12 height 12
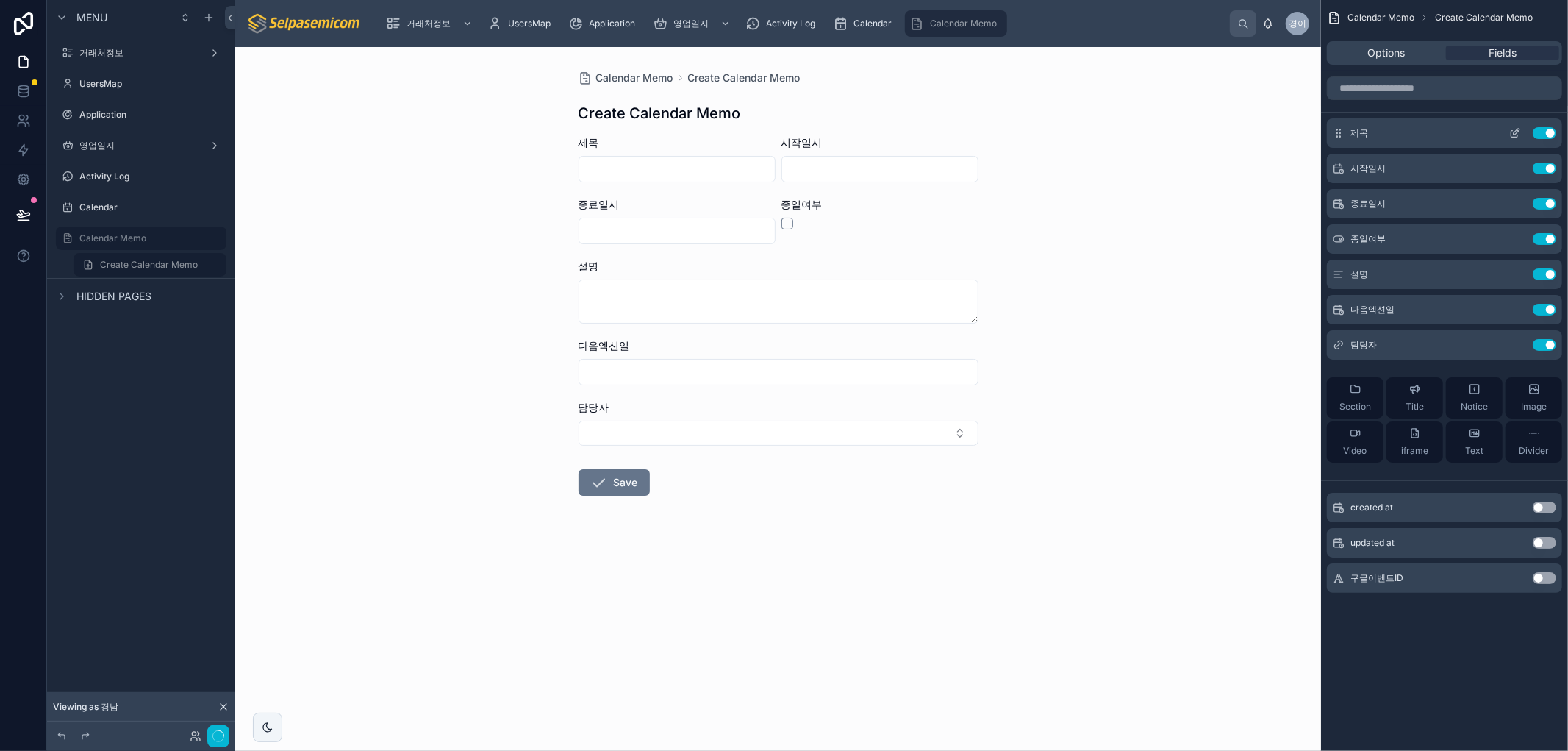
click at [1509, 136] on button "scrollable content" at bounding box center [1515, 133] width 23 height 12
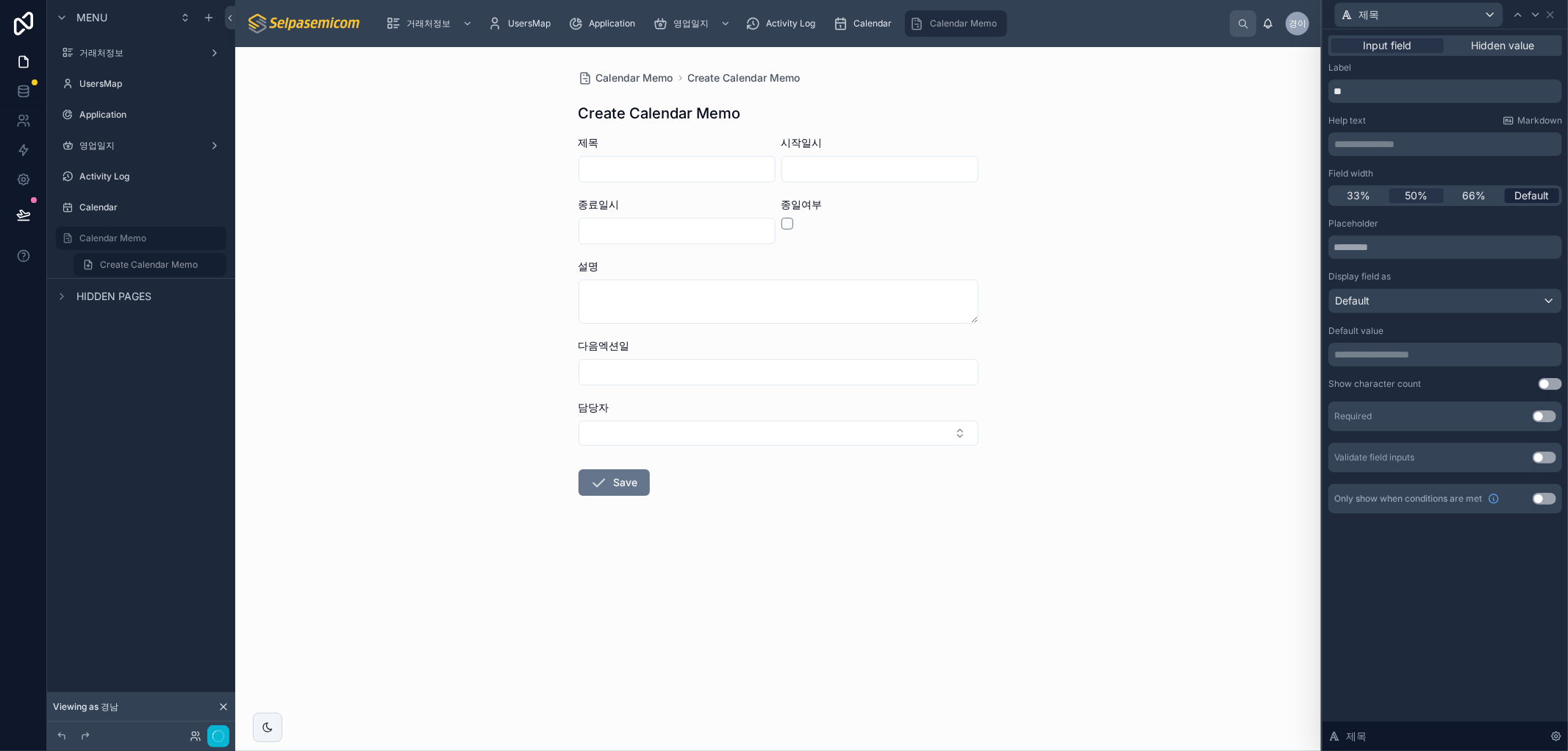
click at [1540, 193] on span "Default" at bounding box center [1532, 196] width 34 height 15
click at [1552, 10] on icon at bounding box center [1550, 14] width 12 height 12
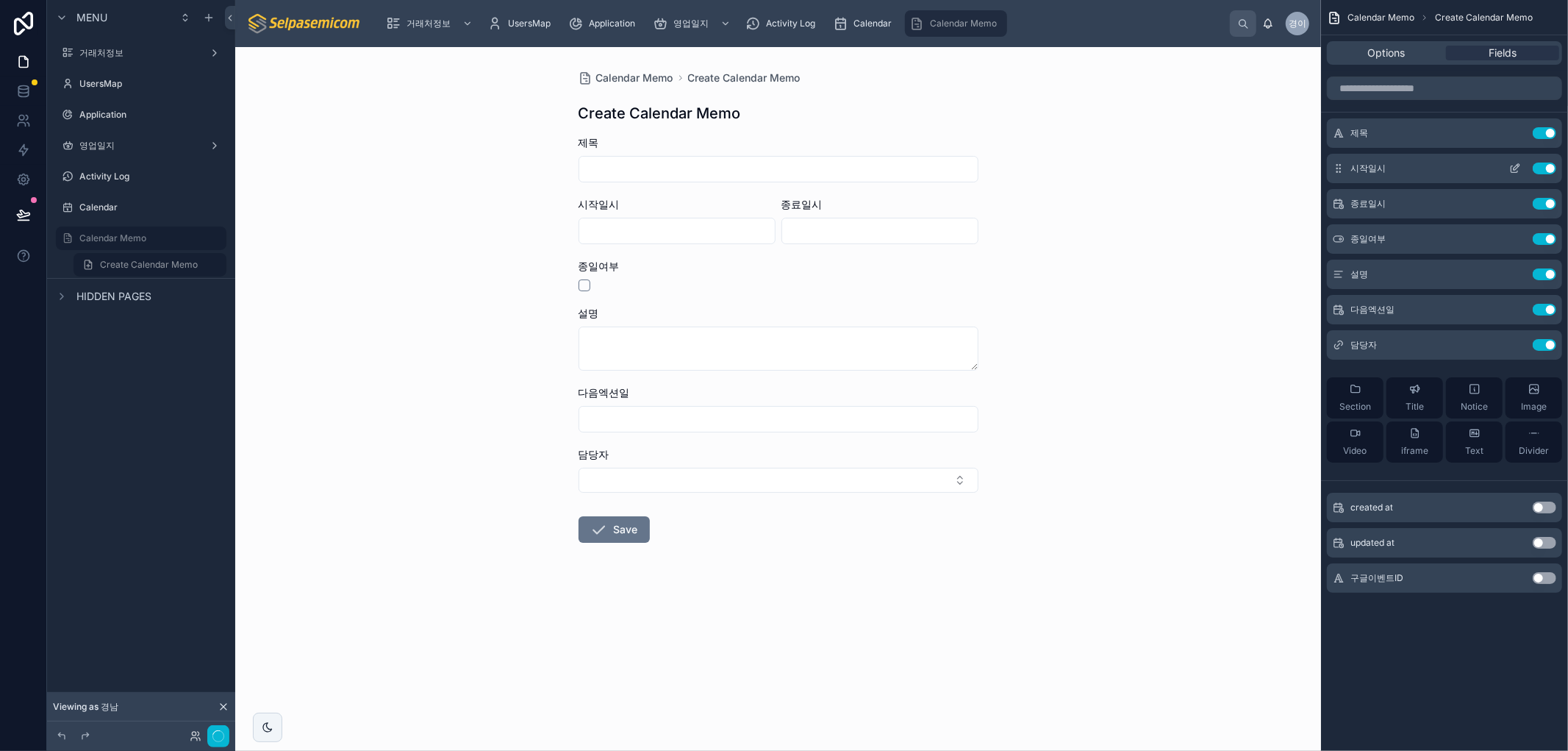
click at [1517, 170] on icon "scrollable content" at bounding box center [1515, 168] width 12 height 12
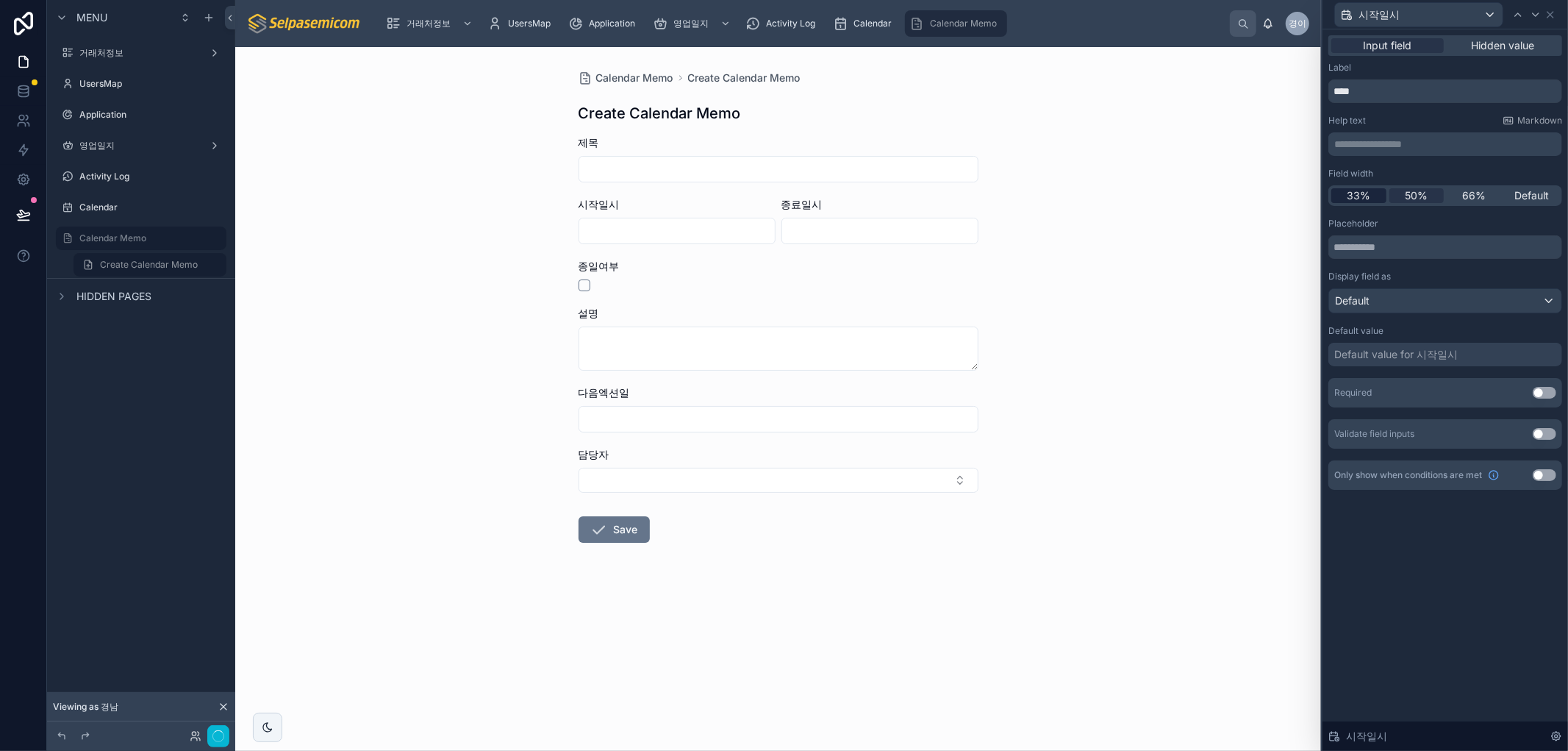
click at [1351, 202] on span "33%" at bounding box center [1358, 196] width 23 height 15
drag, startPoint x: 1555, startPoint y: 10, endPoint x: 1550, endPoint y: 31, distance: 21.6
click at [1555, 12] on icon at bounding box center [1550, 14] width 12 height 12
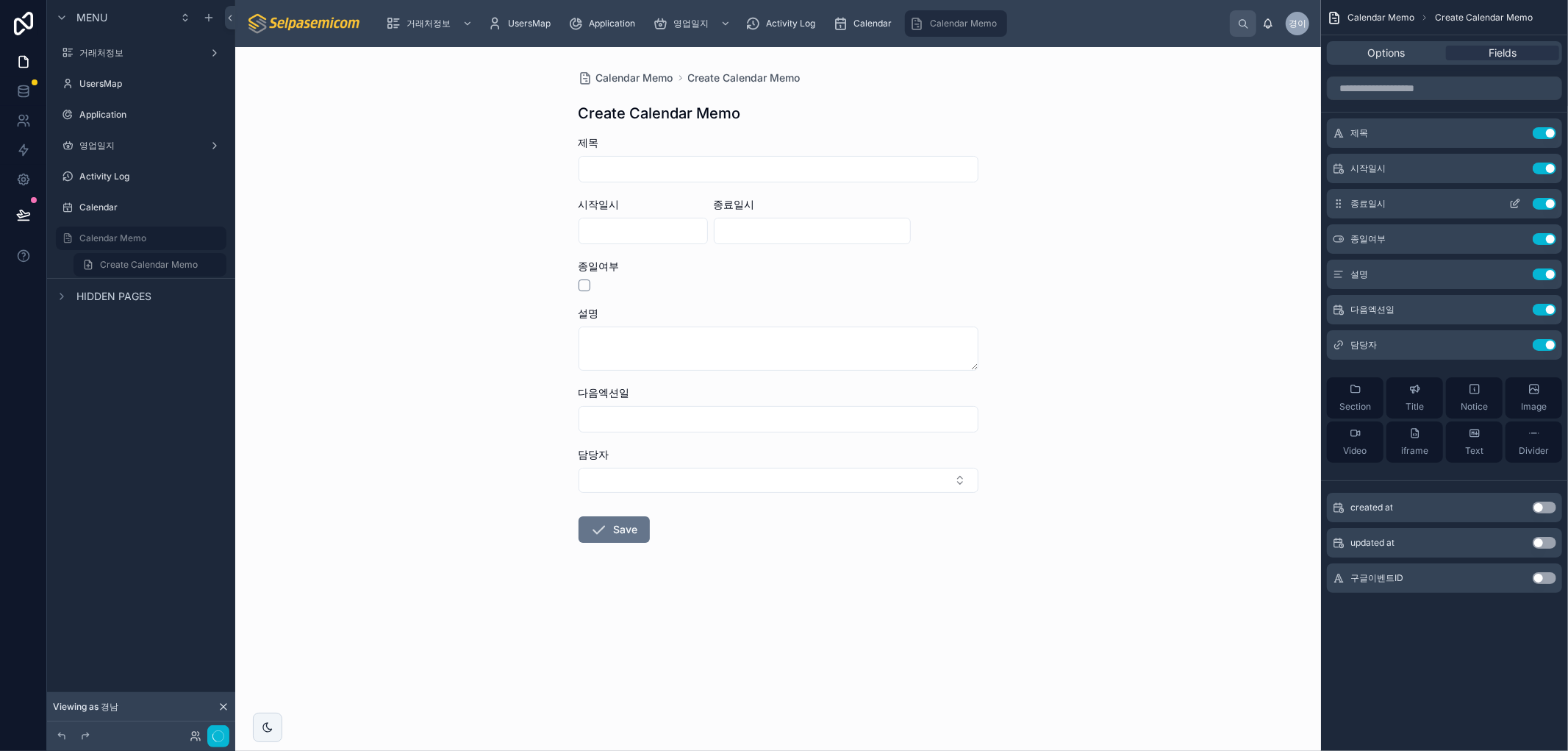
click at [1520, 203] on icon "scrollable content" at bounding box center [1515, 203] width 12 height 12
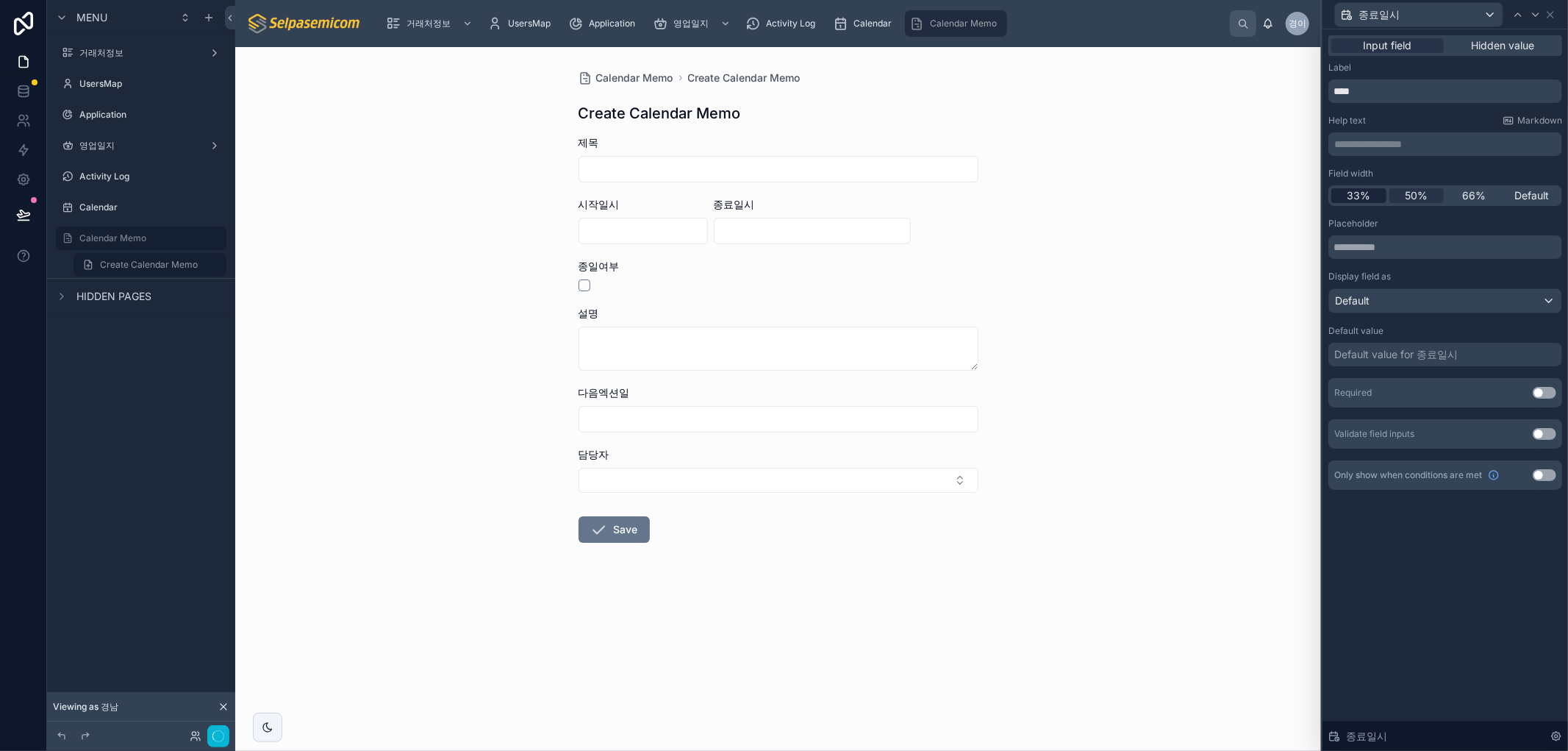
click at [1356, 190] on span "33%" at bounding box center [1358, 196] width 23 height 15
click at [1555, 13] on icon at bounding box center [1550, 14] width 12 height 12
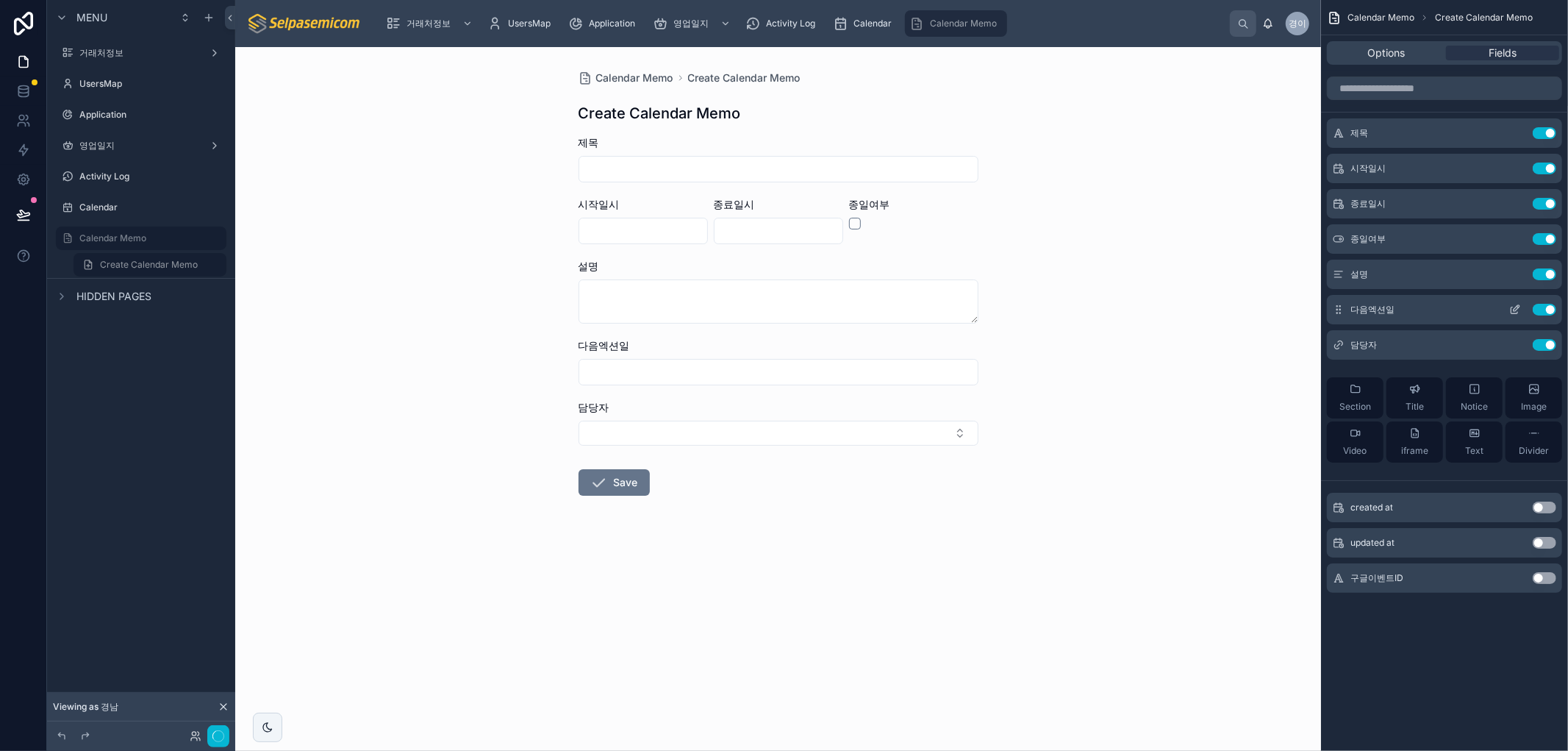
click at [1515, 313] on icon "scrollable content" at bounding box center [1515, 309] width 12 height 12
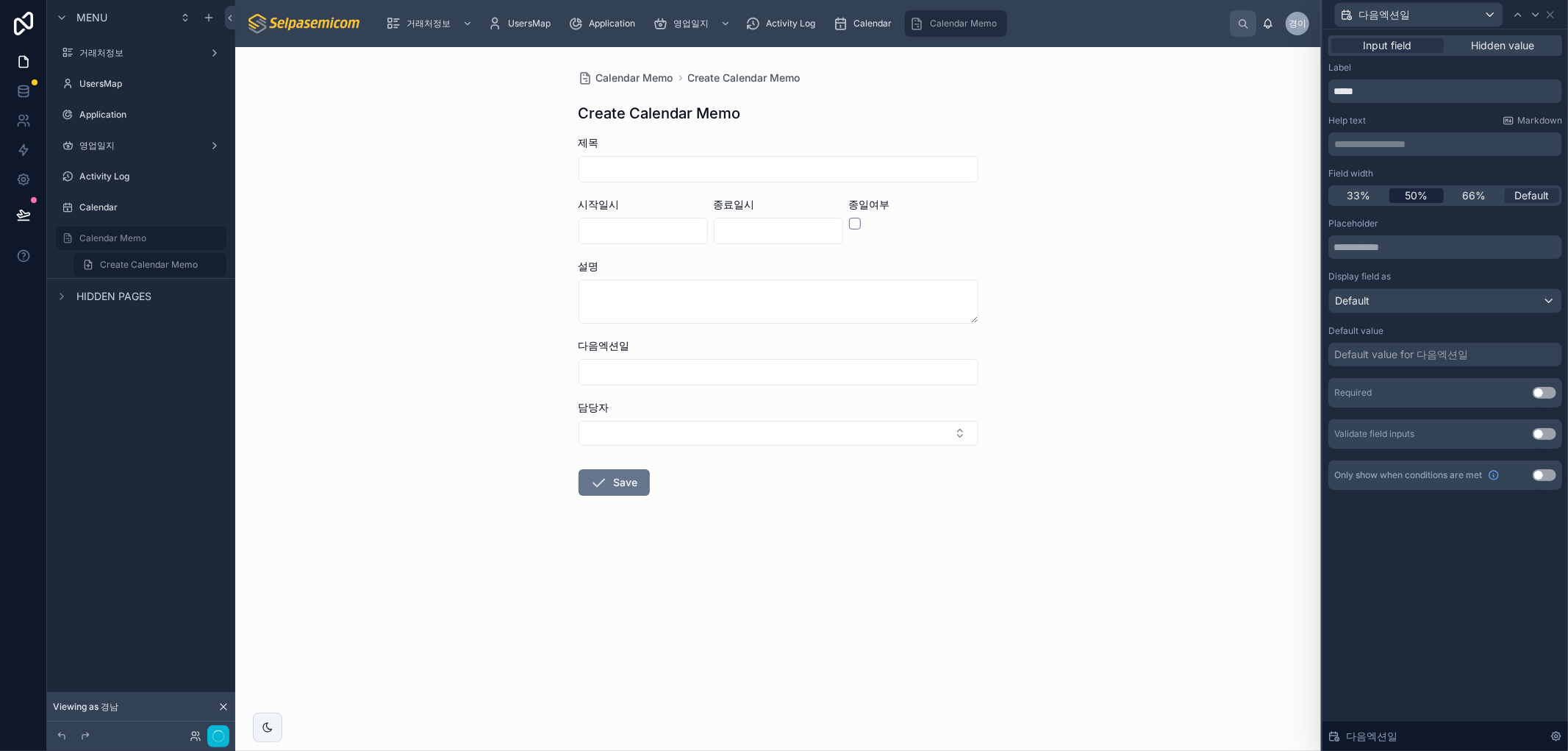
click at [1410, 196] on span "50%" at bounding box center [1416, 196] width 23 height 15
click at [1561, 9] on div "다음엑션일" at bounding box center [1445, 14] width 234 height 29
click at [1552, 16] on icon at bounding box center [1550, 14] width 12 height 12
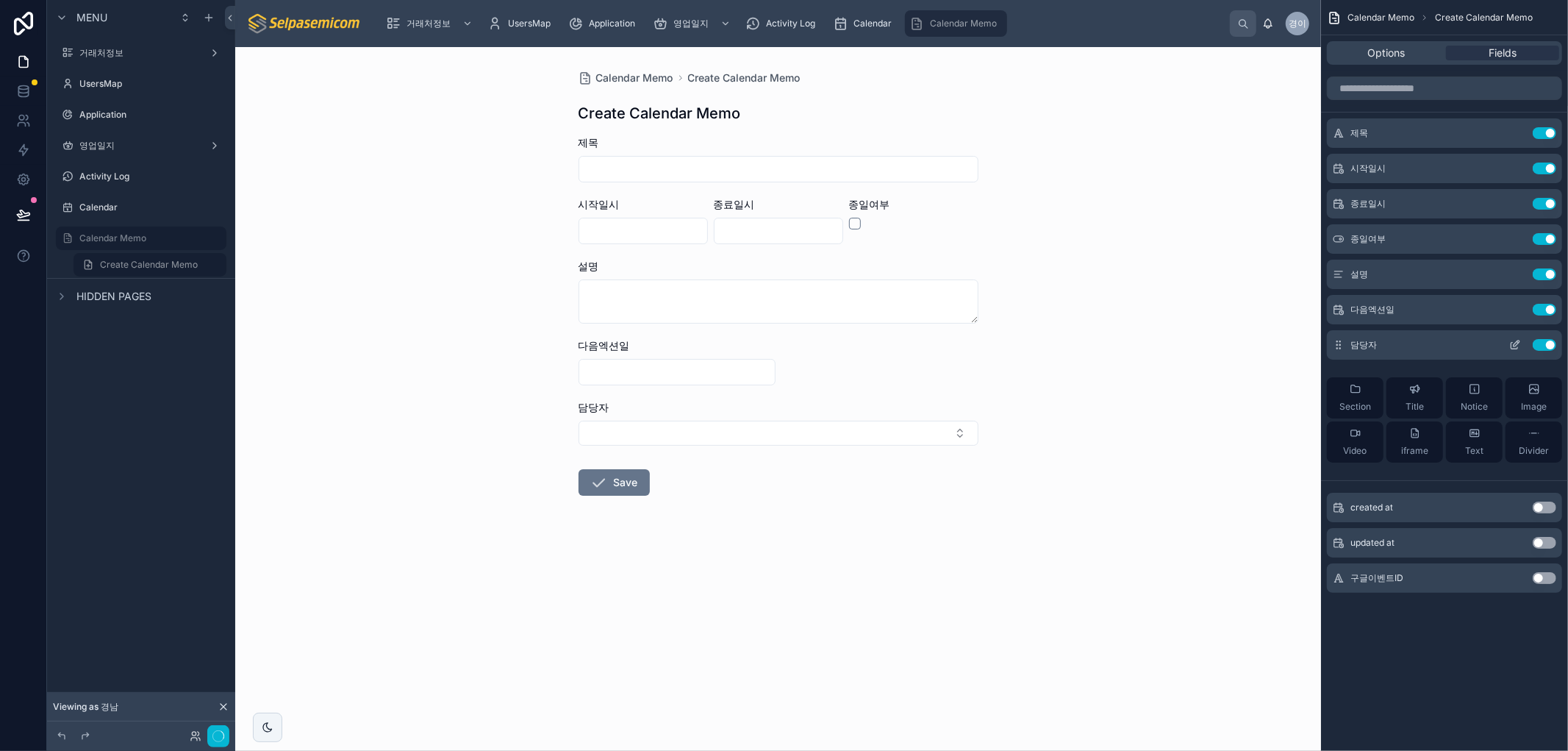
click at [1512, 349] on icon "scrollable content" at bounding box center [1515, 346] width 6 height 6
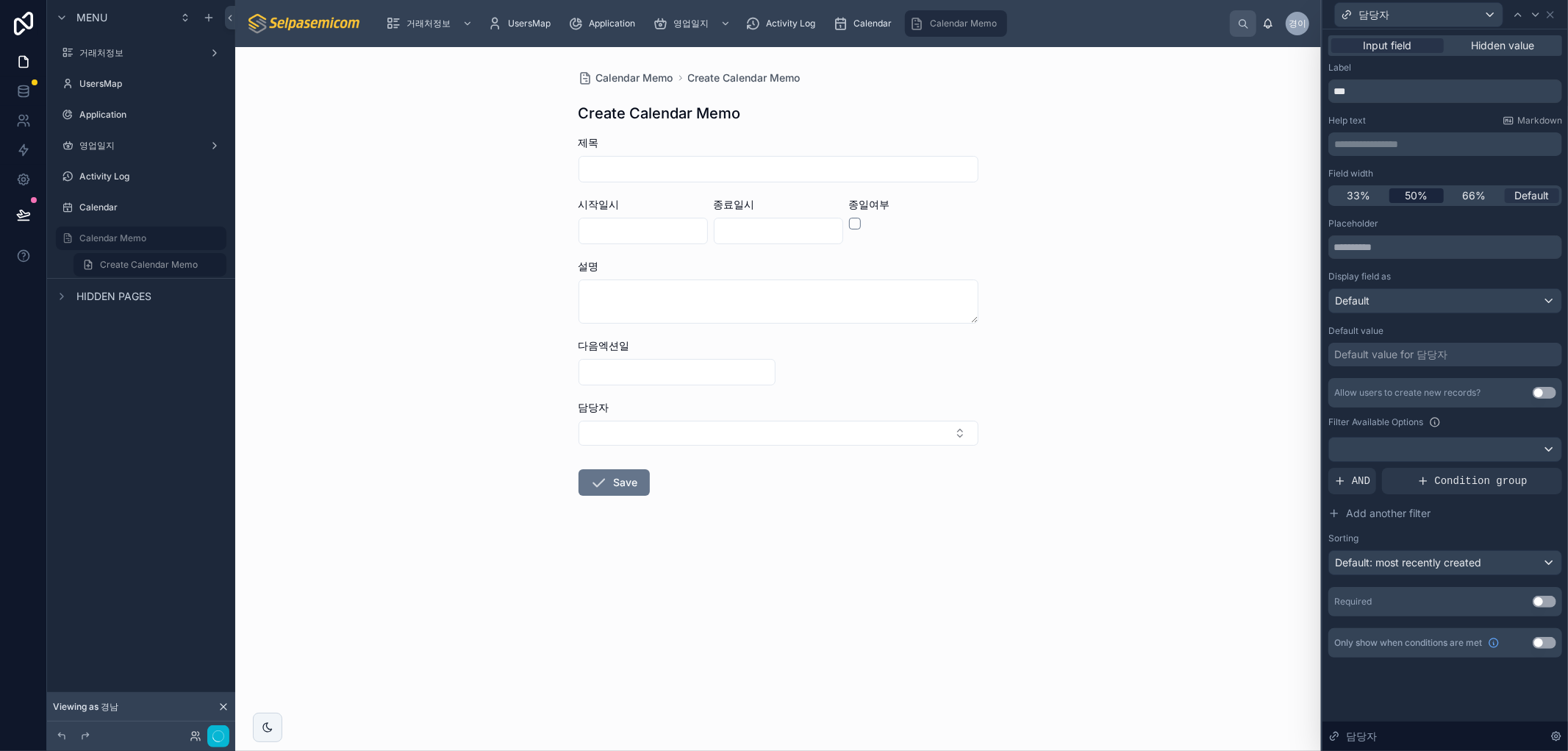
click at [1416, 199] on span "50%" at bounding box center [1416, 196] width 23 height 15
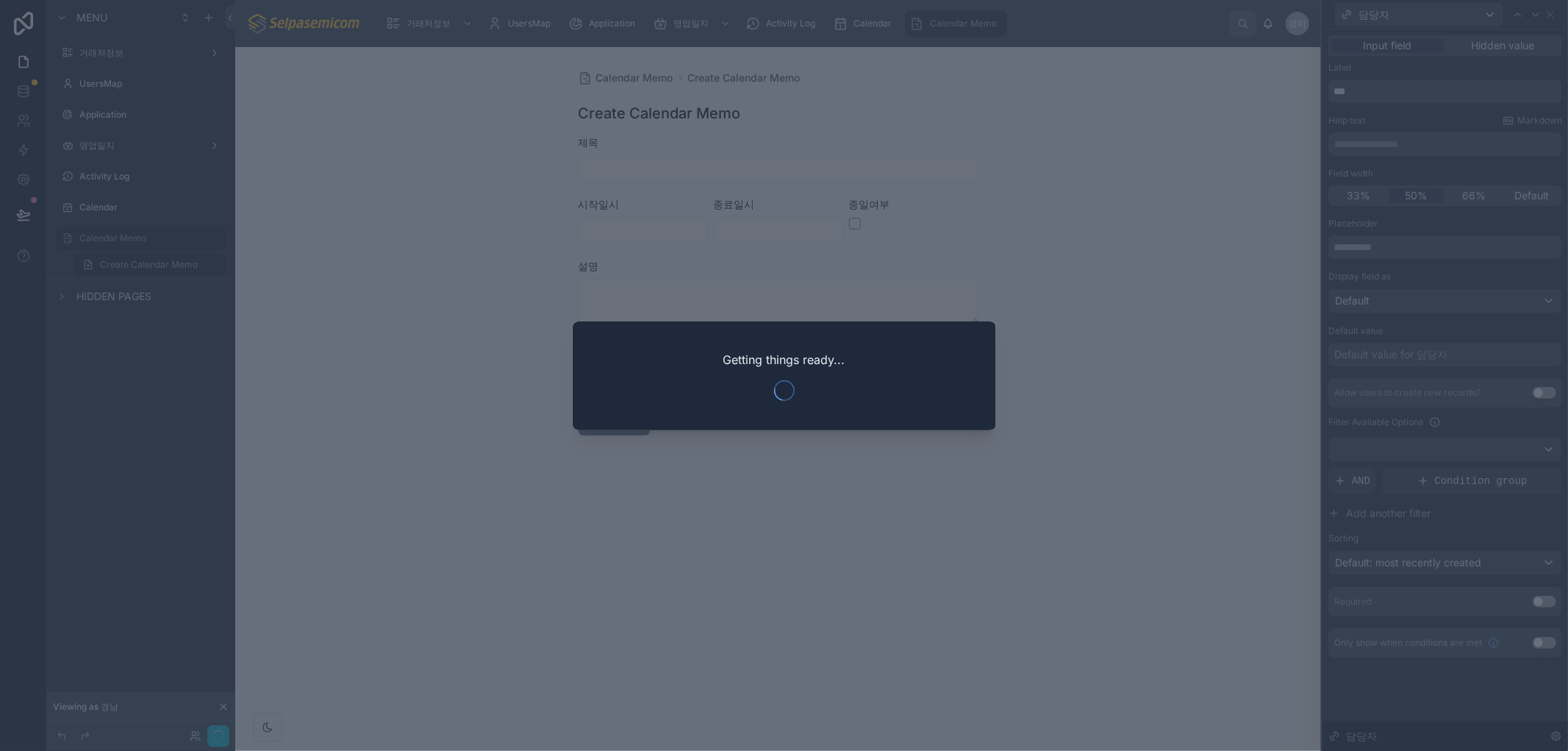
click at [1101, 393] on div at bounding box center [784, 376] width 1568 height 751
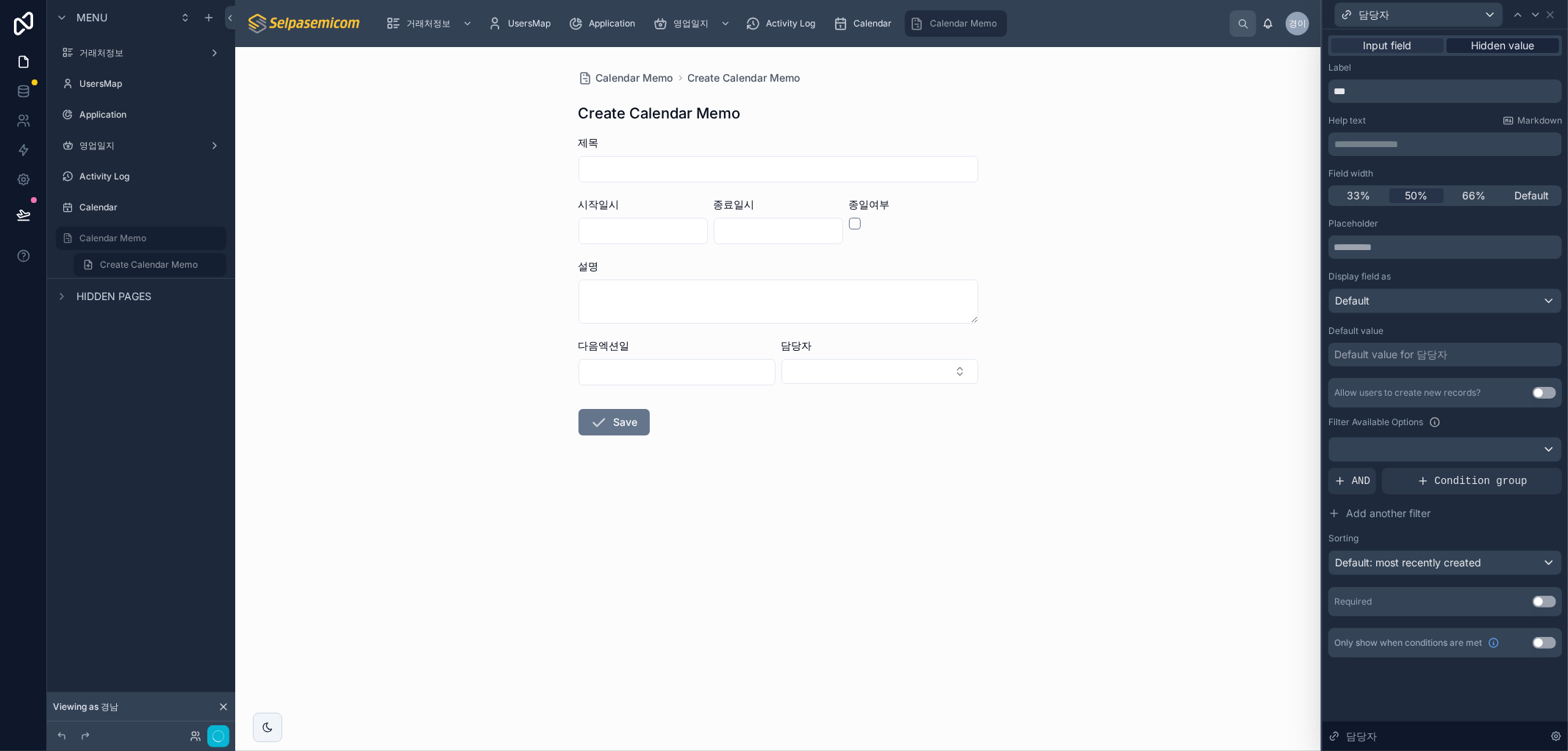
click at [1498, 45] on span "Hidden value" at bounding box center [1503, 45] width 63 height 15
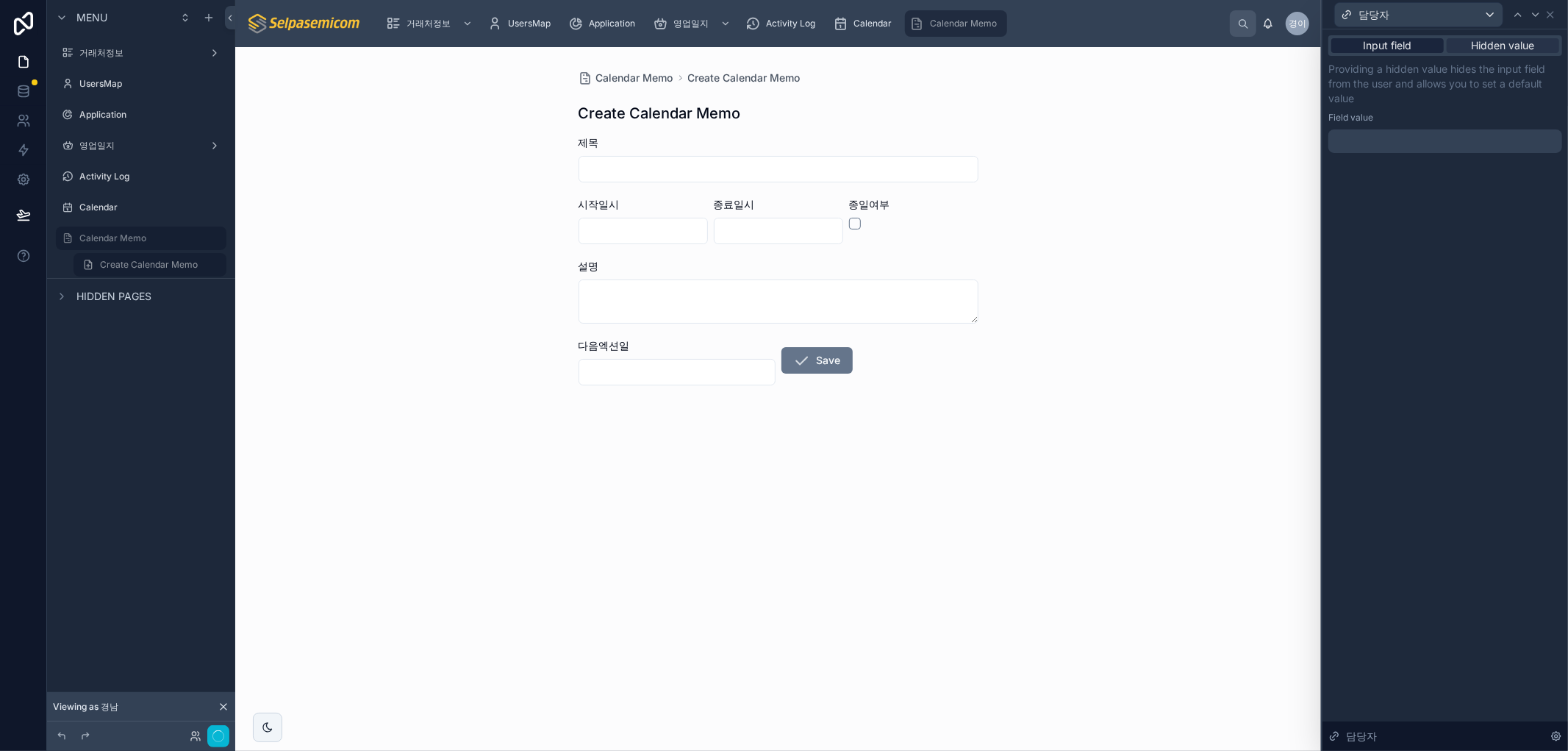
click at [1405, 49] on span "Input field" at bounding box center [1388, 45] width 48 height 15
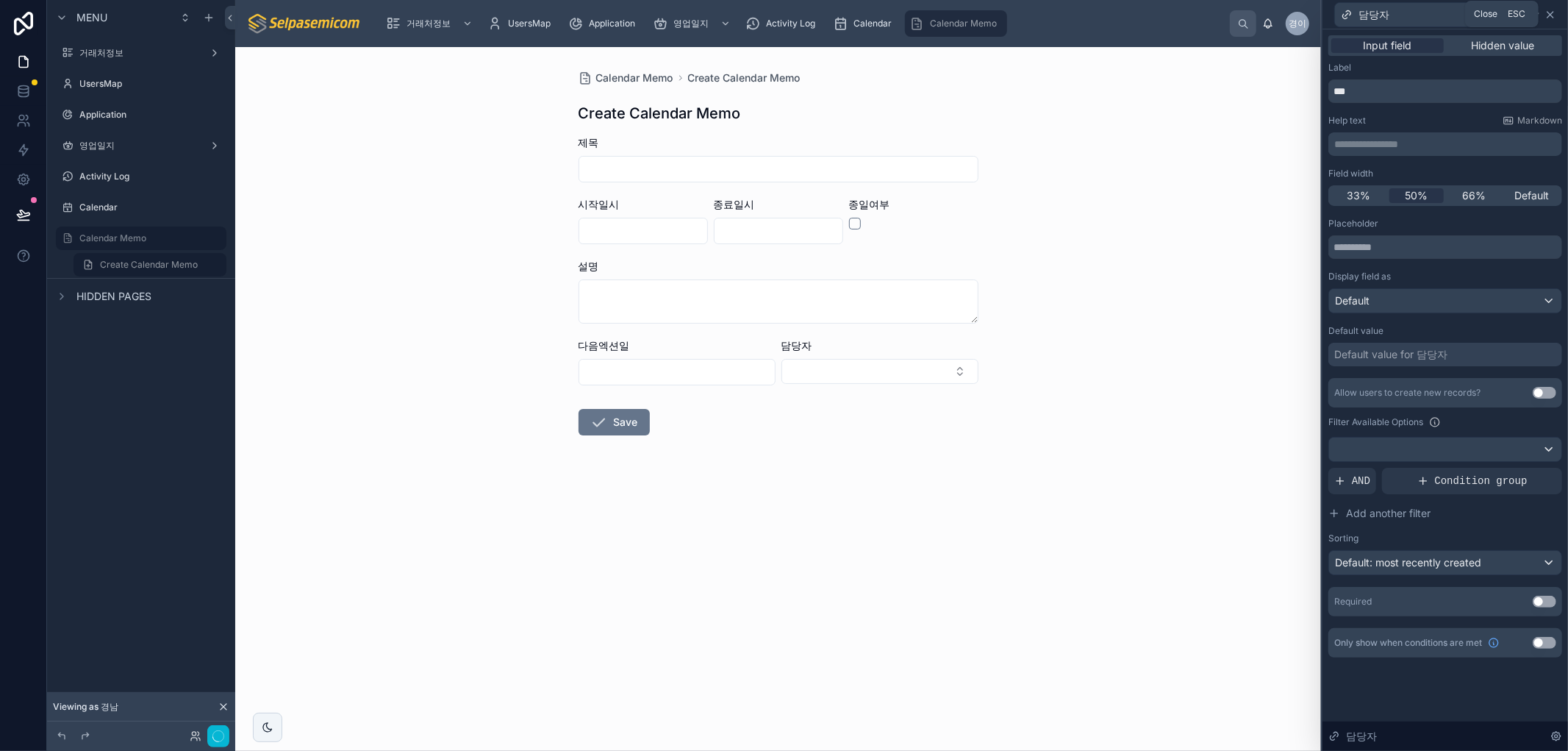
click at [1552, 13] on icon at bounding box center [1551, 15] width 6 height 6
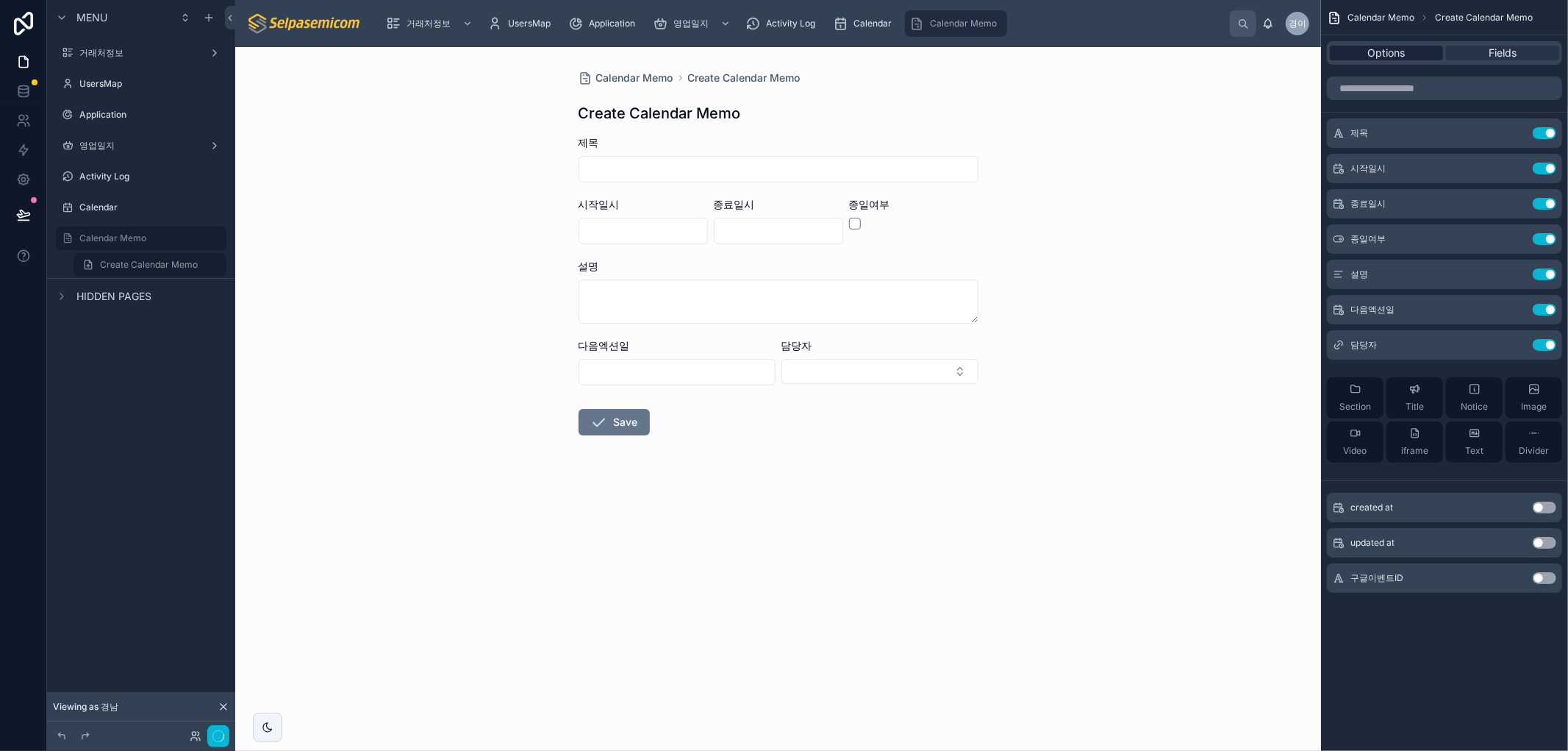
click at [1390, 55] on span "Options" at bounding box center [1387, 52] width 38 height 15
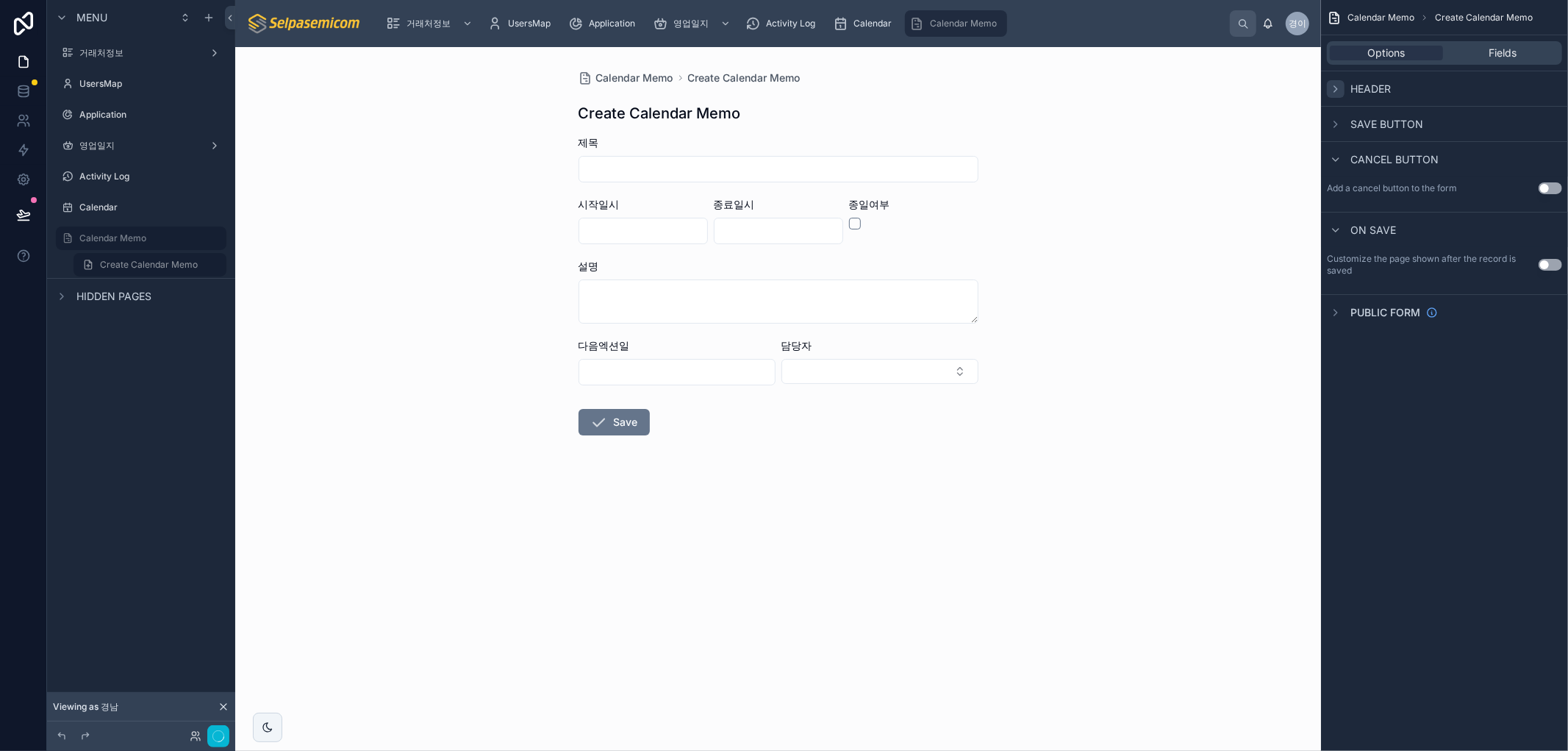
click at [1338, 88] on icon "scrollable content" at bounding box center [1336, 88] width 12 height 12
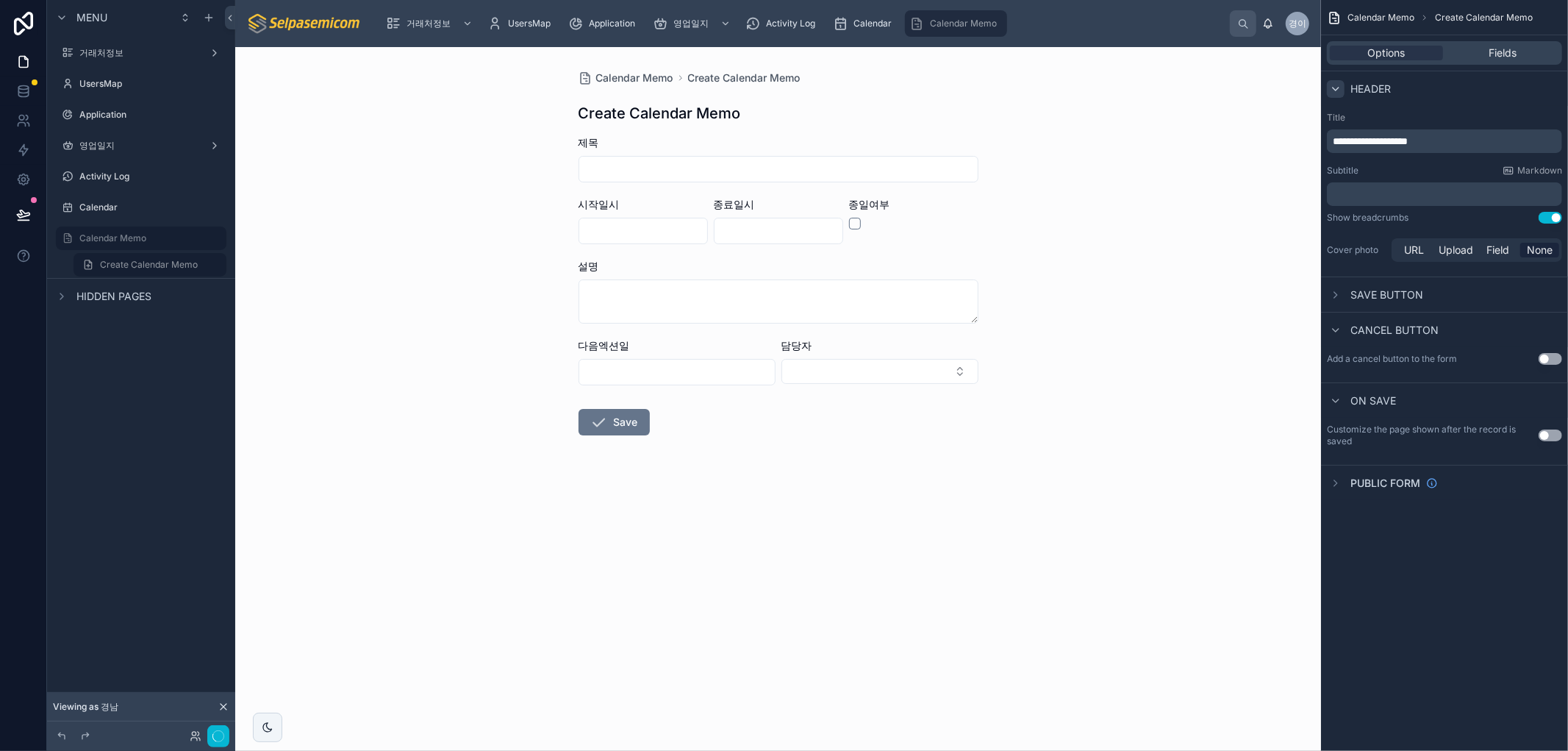
click at [1333, 283] on div "Save button" at bounding box center [1444, 293] width 247 height 35
click at [1333, 295] on icon "scrollable content" at bounding box center [1336, 294] width 12 height 12
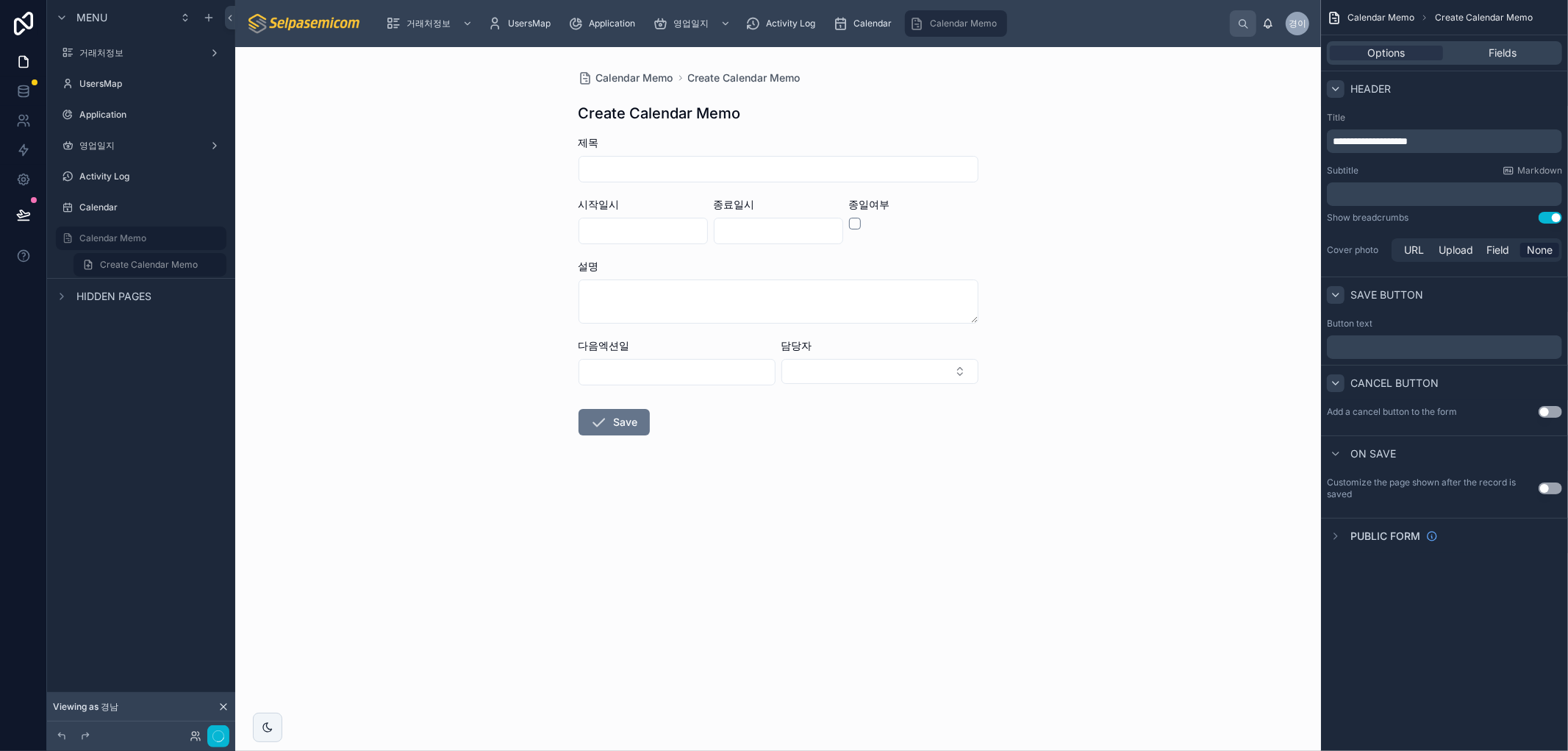
click at [1331, 375] on div "scrollable content" at bounding box center [1336, 383] width 18 height 18
click at [1332, 420] on div "scrollable content" at bounding box center [1336, 419] width 18 height 18
click at [1338, 89] on icon "scrollable content" at bounding box center [1336, 88] width 12 height 12
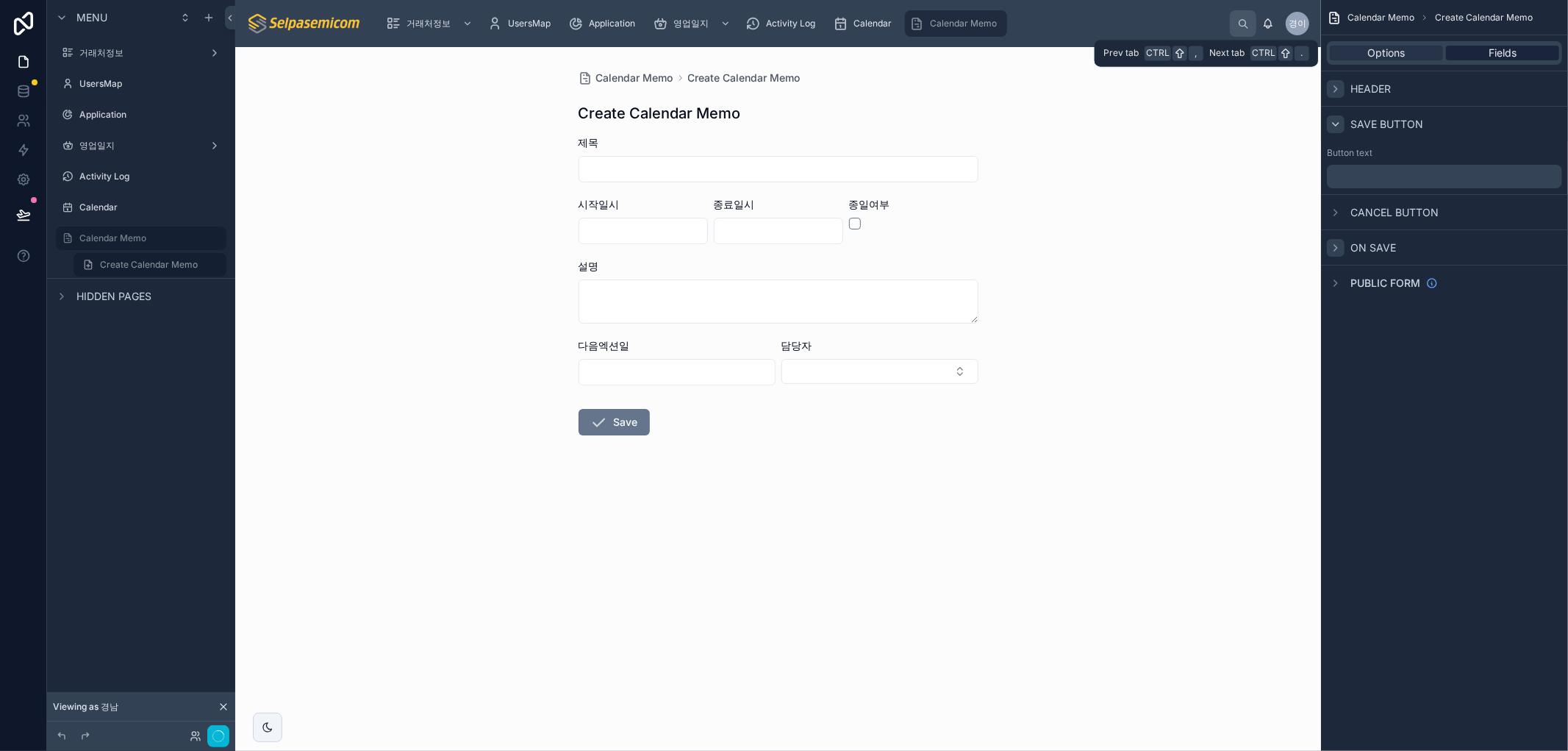
click at [1492, 57] on span "Fields" at bounding box center [1503, 52] width 28 height 15
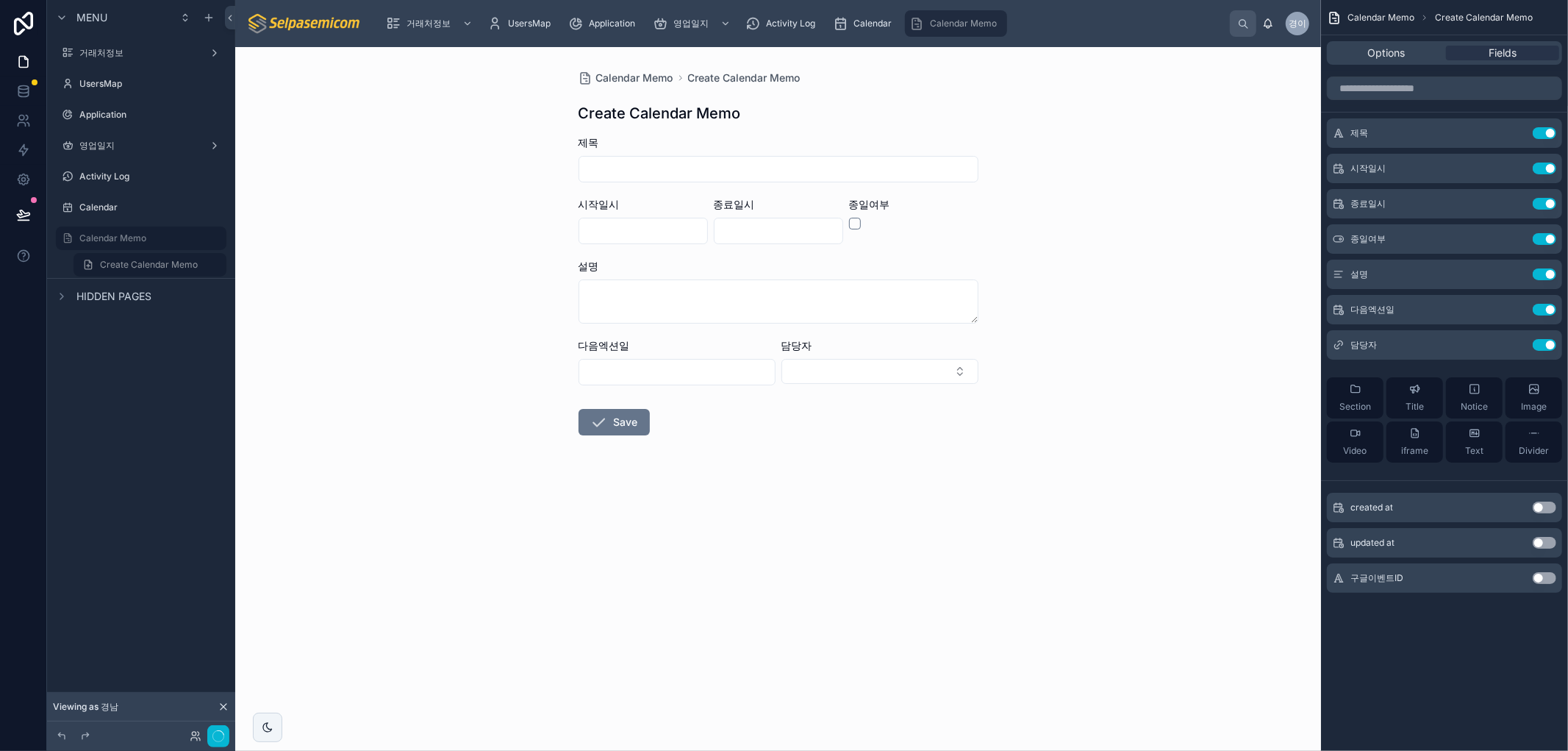
drag, startPoint x: 1125, startPoint y: 52, endPoint x: 1203, endPoint y: -9, distance: 99.0
